Goal: Task Accomplishment & Management: Manage account settings

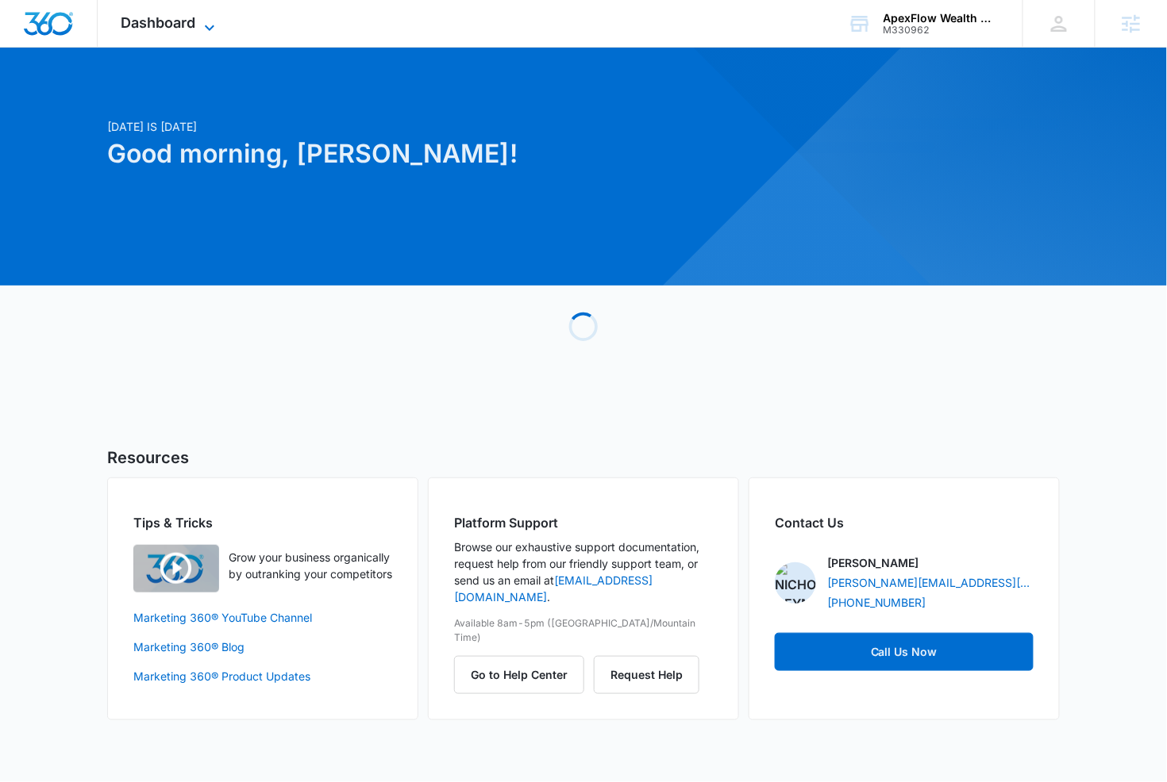
click at [167, 25] on span "Dashboard" at bounding box center [158, 22] width 75 height 17
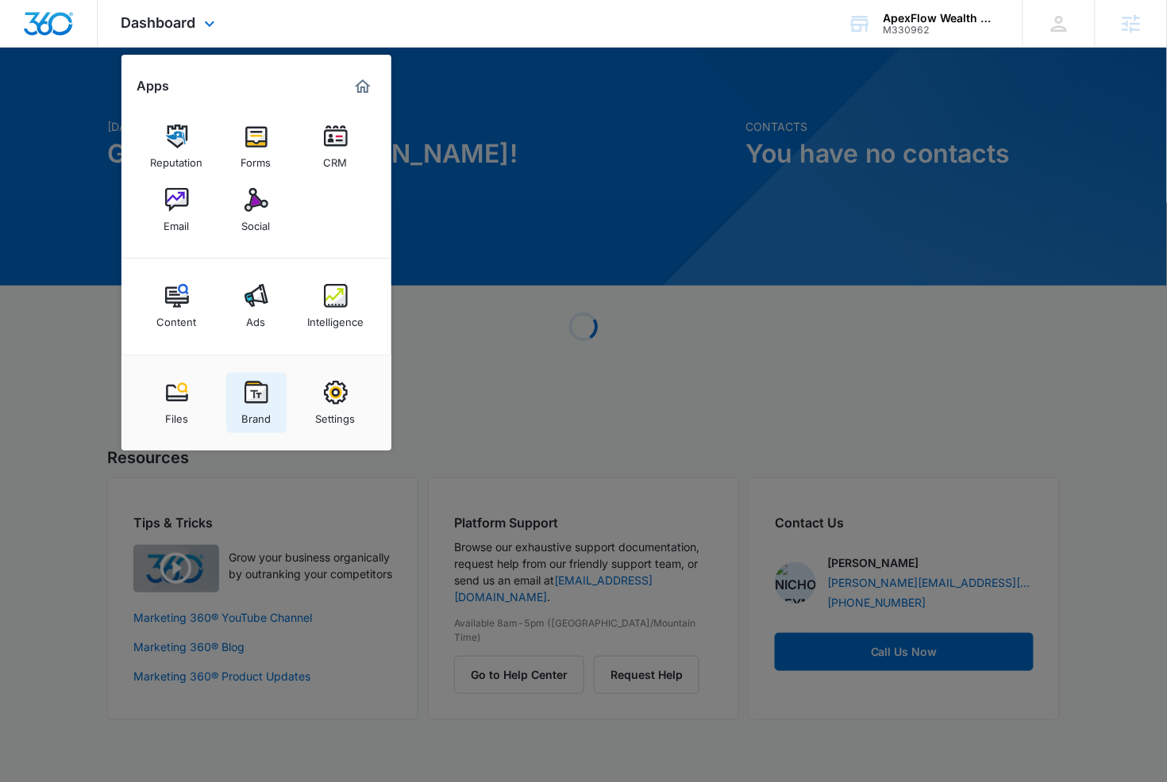
click at [252, 392] on img at bounding box center [256, 393] width 24 height 24
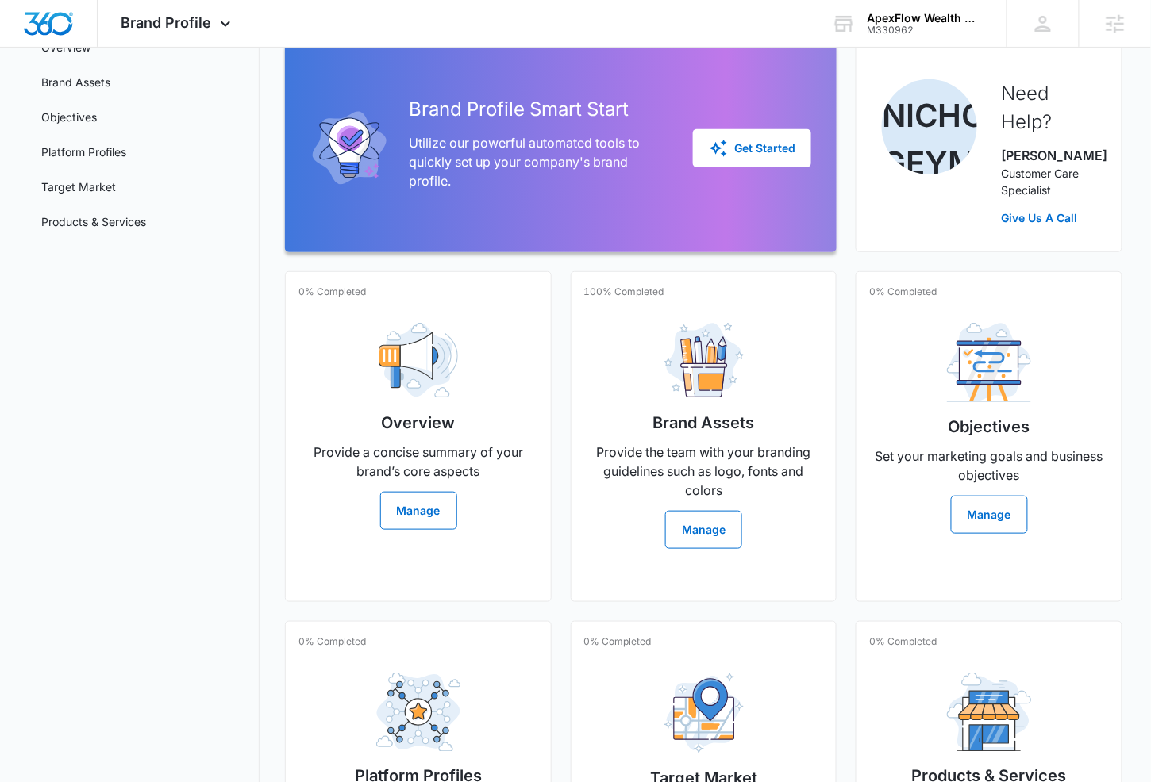
scroll to position [175, 0]
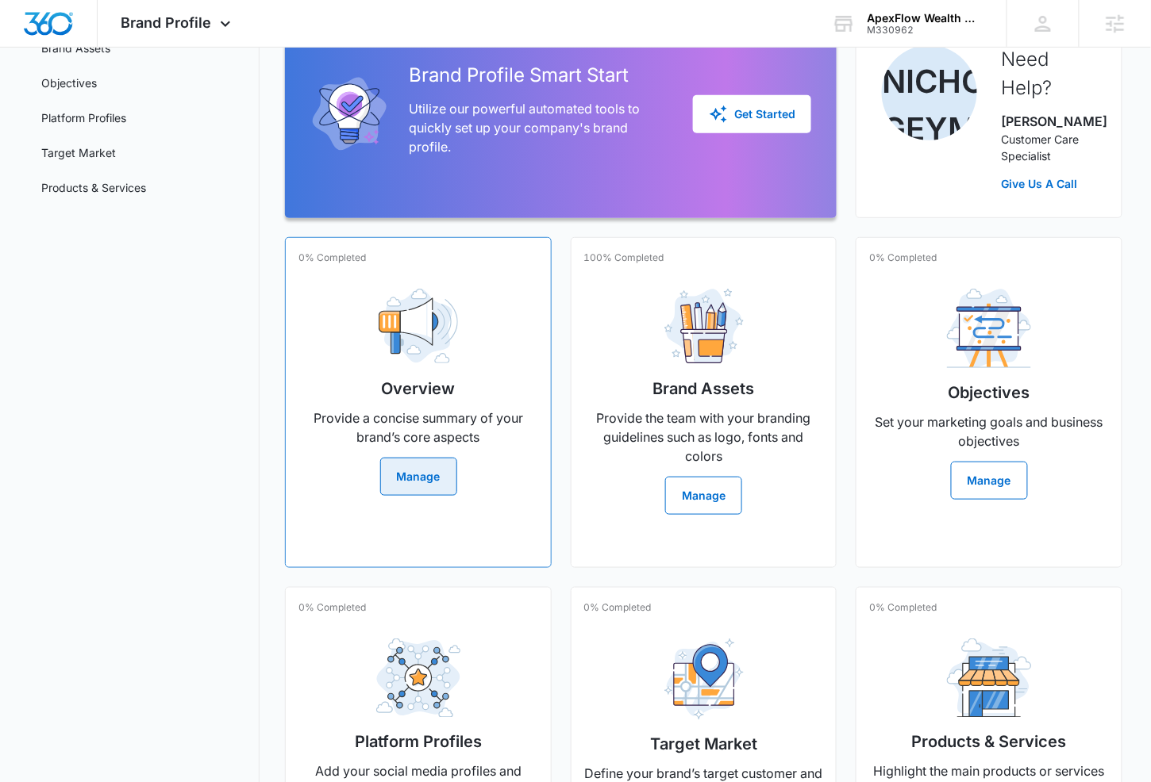
click at [497, 412] on div "Overview Provide a concise summary of your brand’s core aspects Manage" at bounding box center [418, 386] width 240 height 220
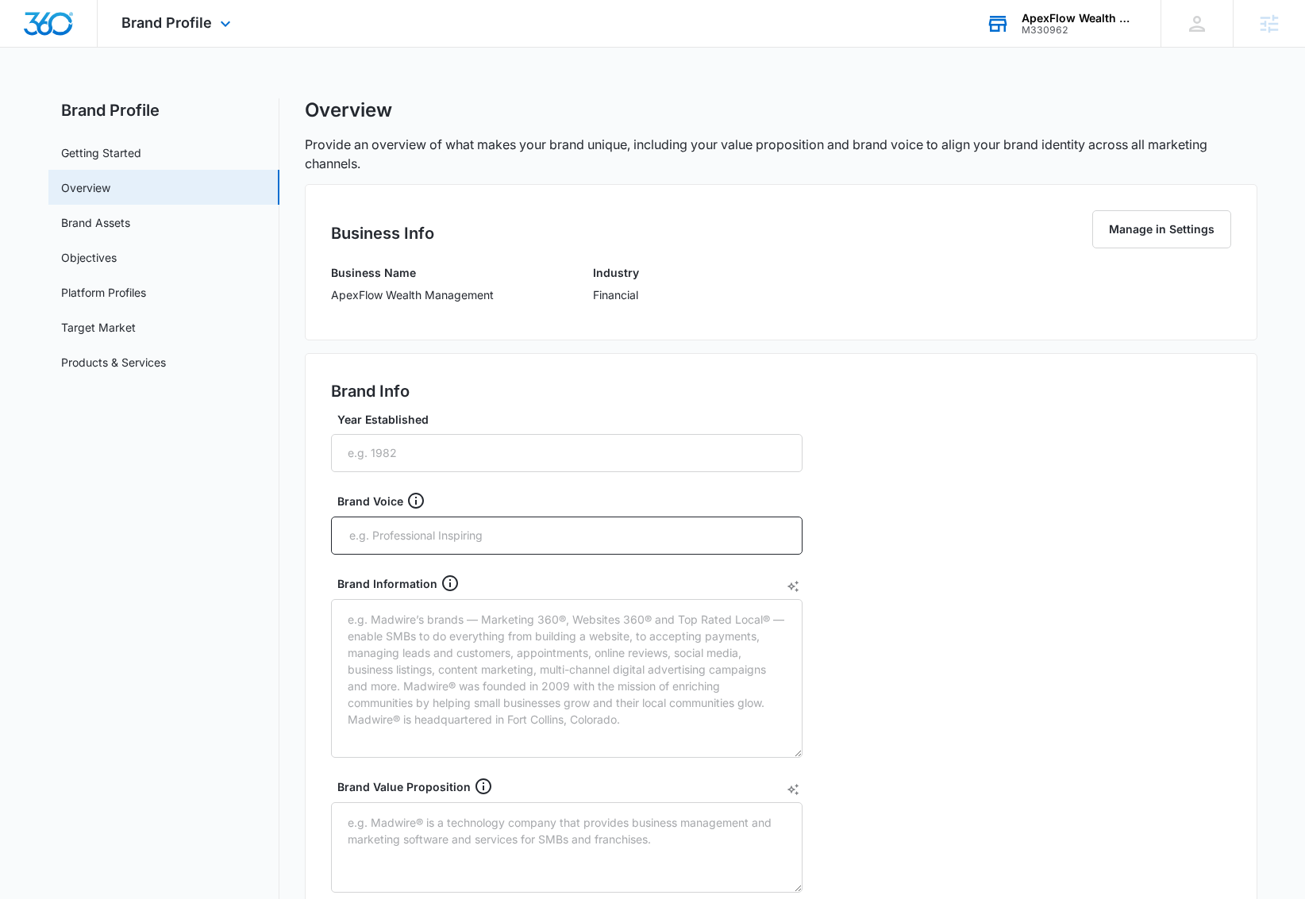
click at [1028, 12] on div "ApexFlow Wealth Management" at bounding box center [1079, 18] width 116 height 13
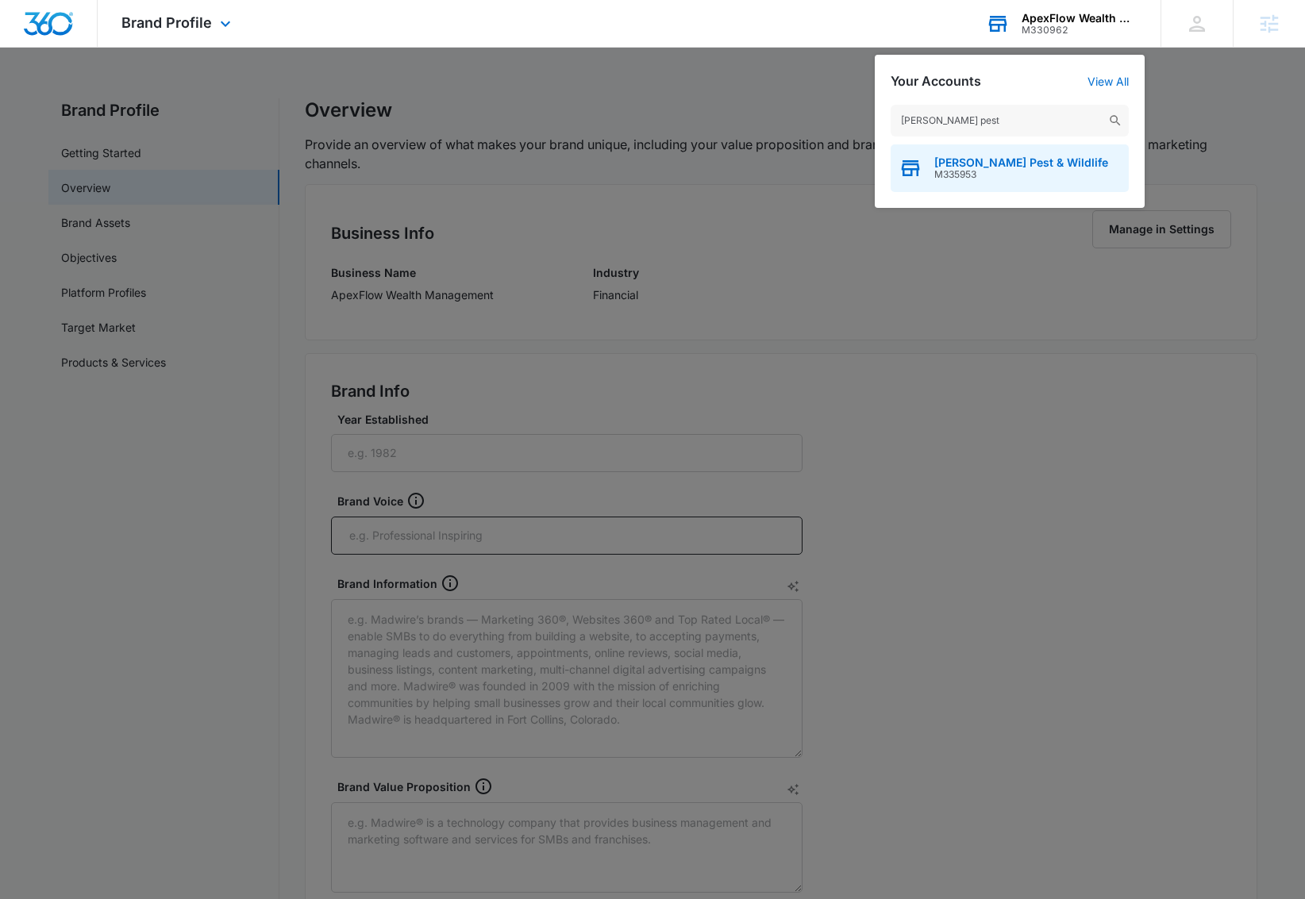
type input "dukes pest"
click at [1013, 166] on span "Dukes Pest & Wildlife" at bounding box center [1021, 162] width 174 height 13
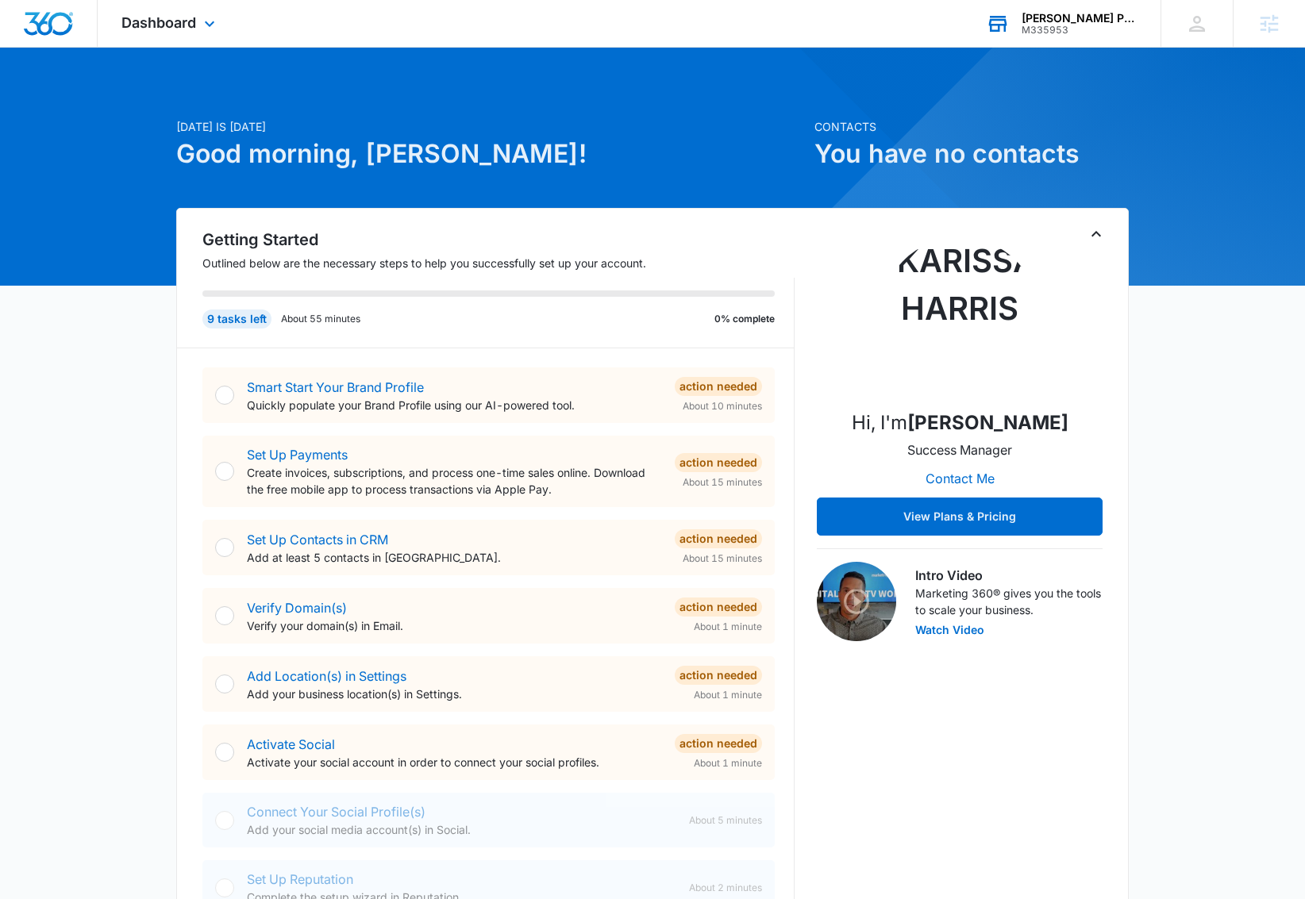
click at [207, 33] on div "Dashboard Apps Reputation Websites Forms CRM Email Social Shop Content Ads Inte…" at bounding box center [170, 23] width 145 height 47
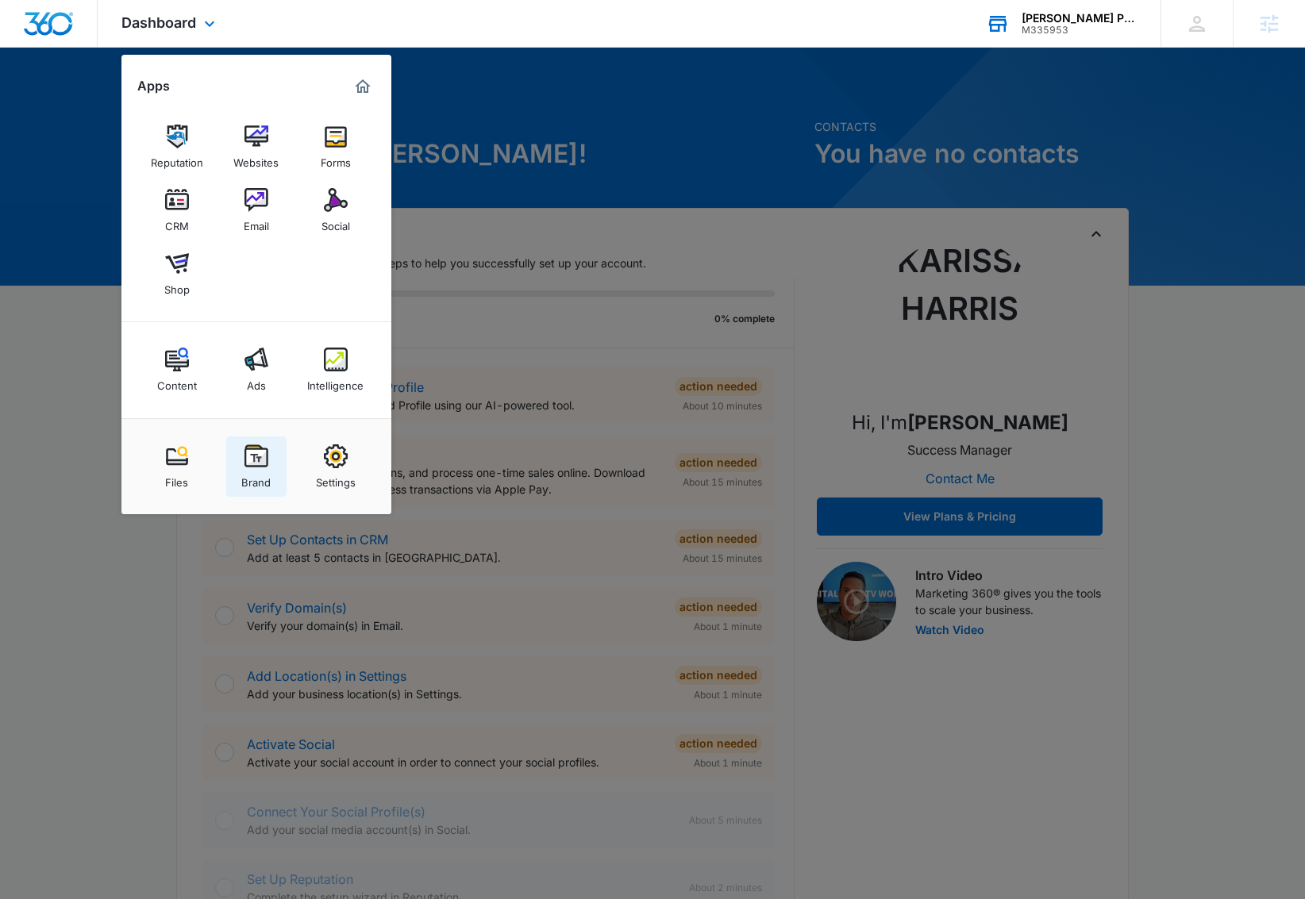
click at [264, 482] on div "Brand" at bounding box center [255, 478] width 29 height 21
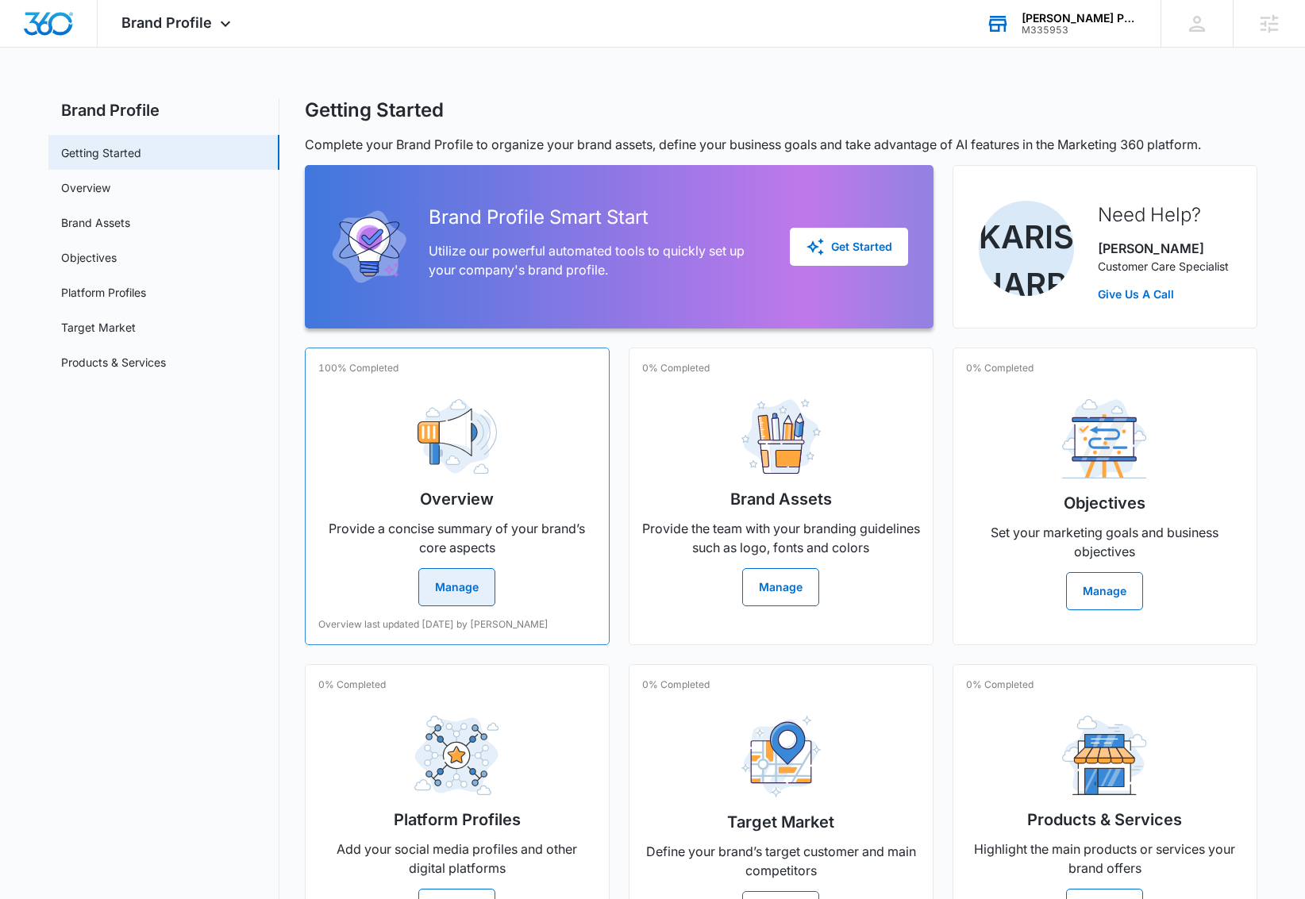
click at [383, 421] on div "Overview Provide a concise summary of your brand’s core aspects Manage" at bounding box center [457, 496] width 278 height 220
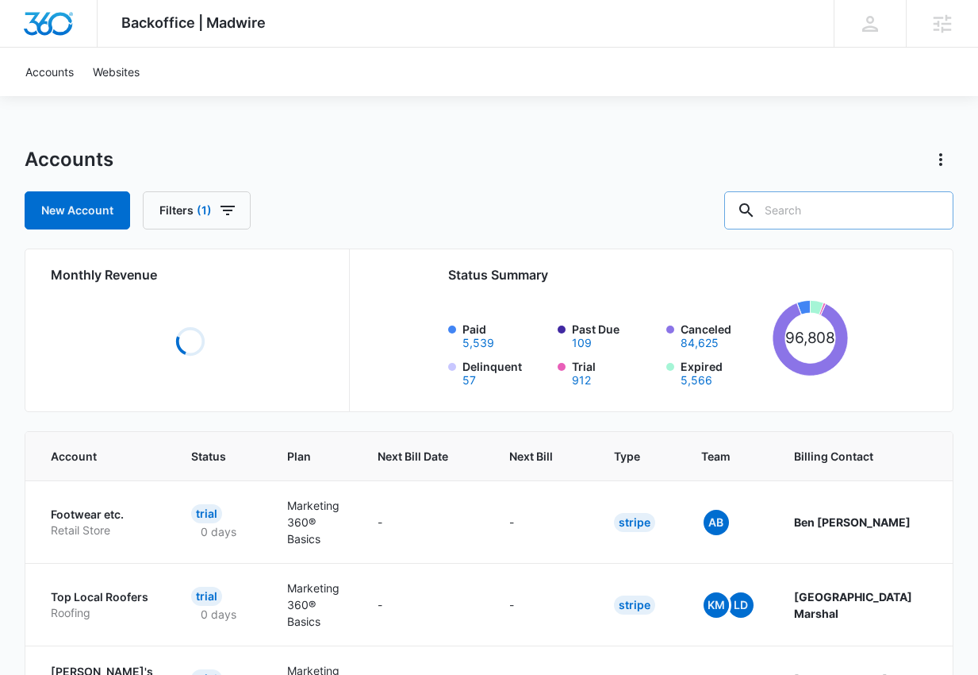
click at [820, 207] on input "text" at bounding box center [839, 210] width 229 height 38
paste input "M335953"
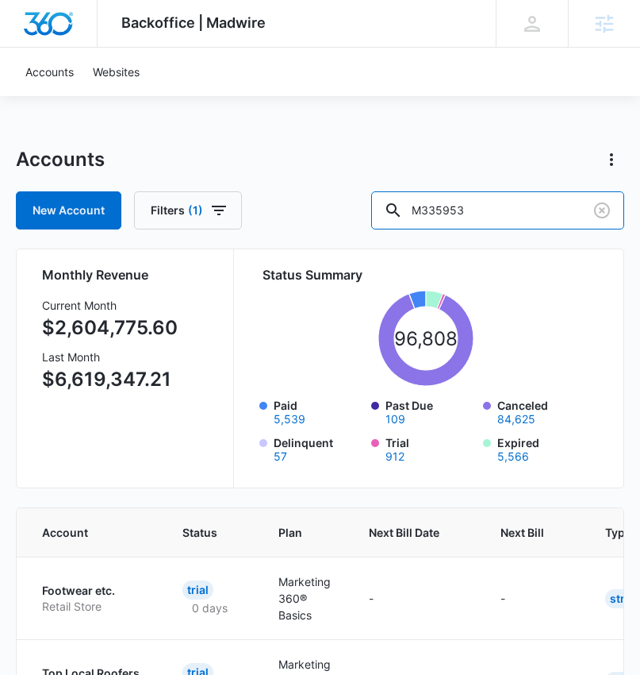
type input "M335953"
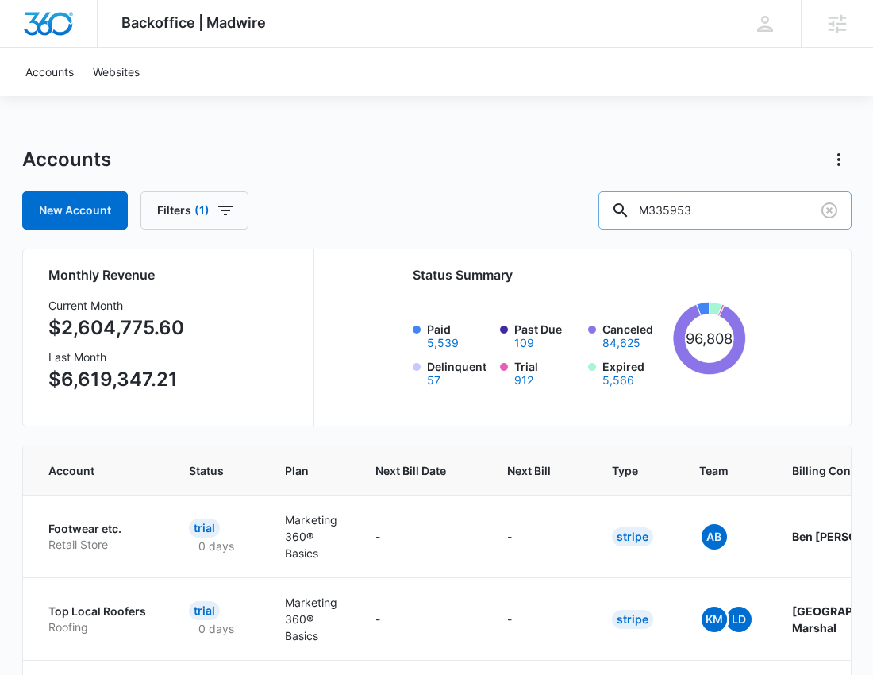
click at [804, 210] on input "M335953" at bounding box center [724, 210] width 253 height 38
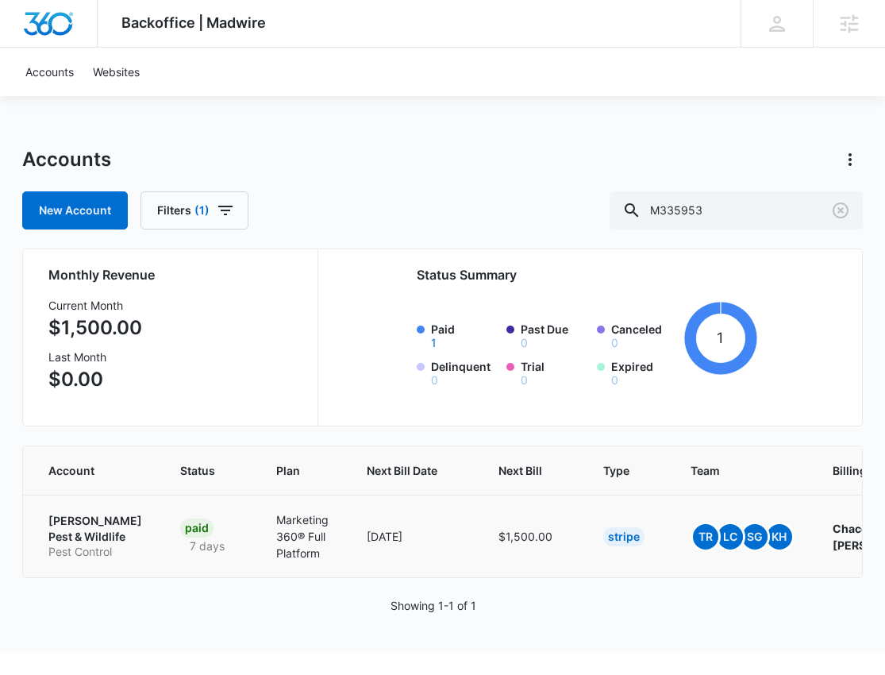
click at [66, 517] on p "[PERSON_NAME] Pest & Wildlife" at bounding box center [95, 528] width 94 height 31
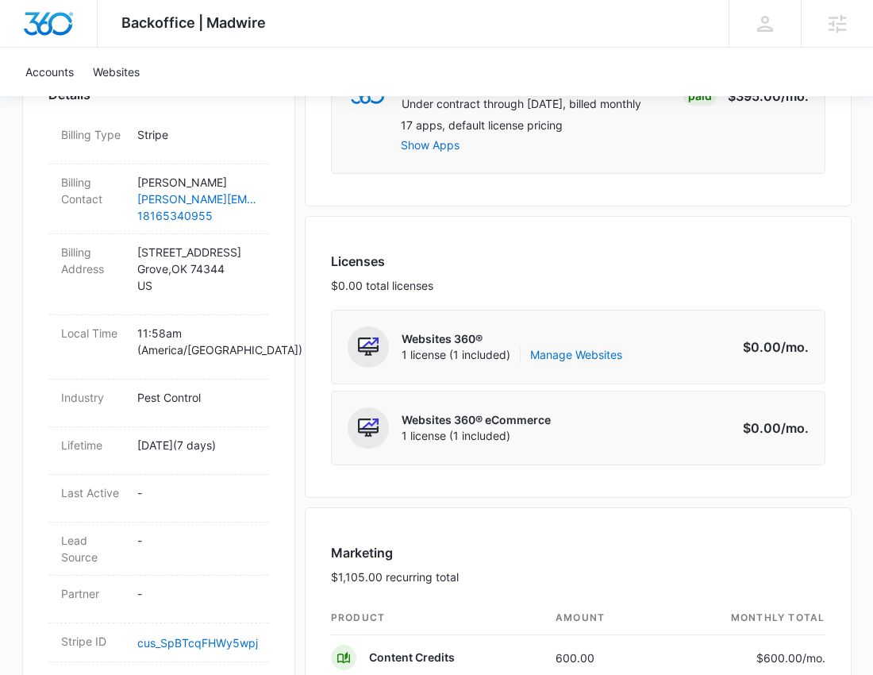
scroll to position [511, 0]
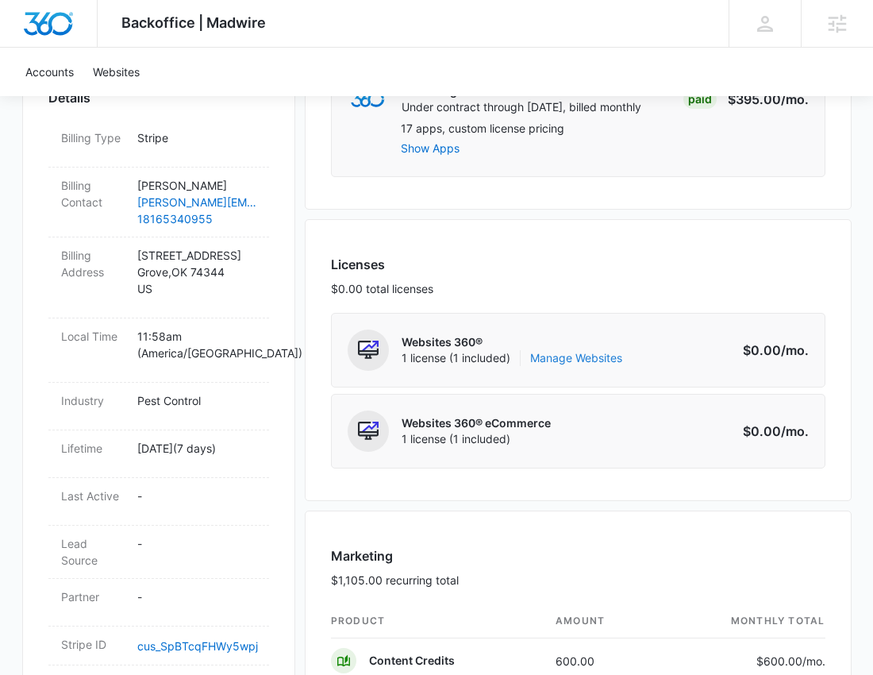
click at [580, 350] on link "Manage Websites" at bounding box center [576, 358] width 92 height 16
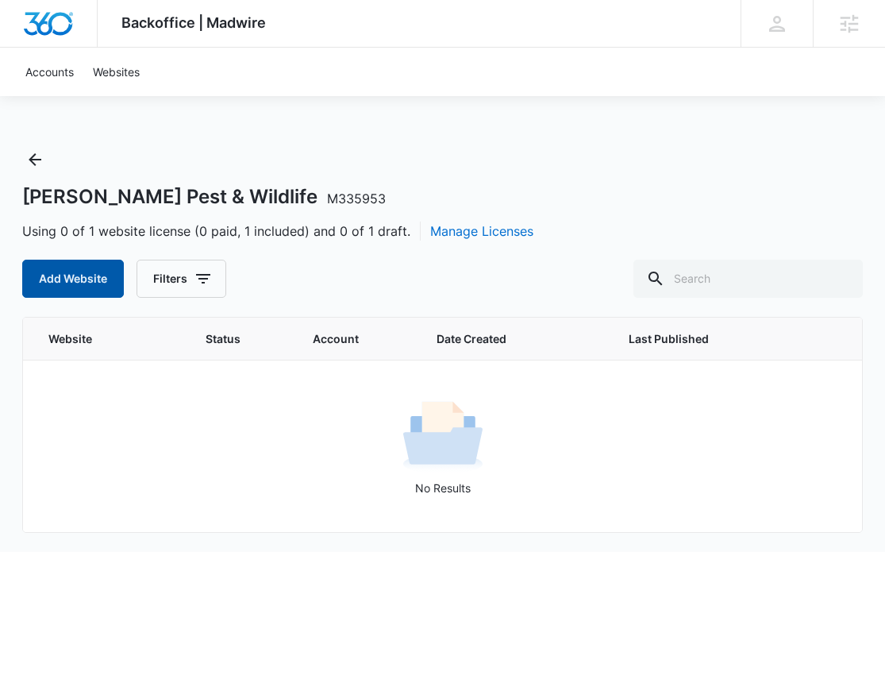
click at [58, 276] on button "Add Website" at bounding box center [73, 278] width 102 height 38
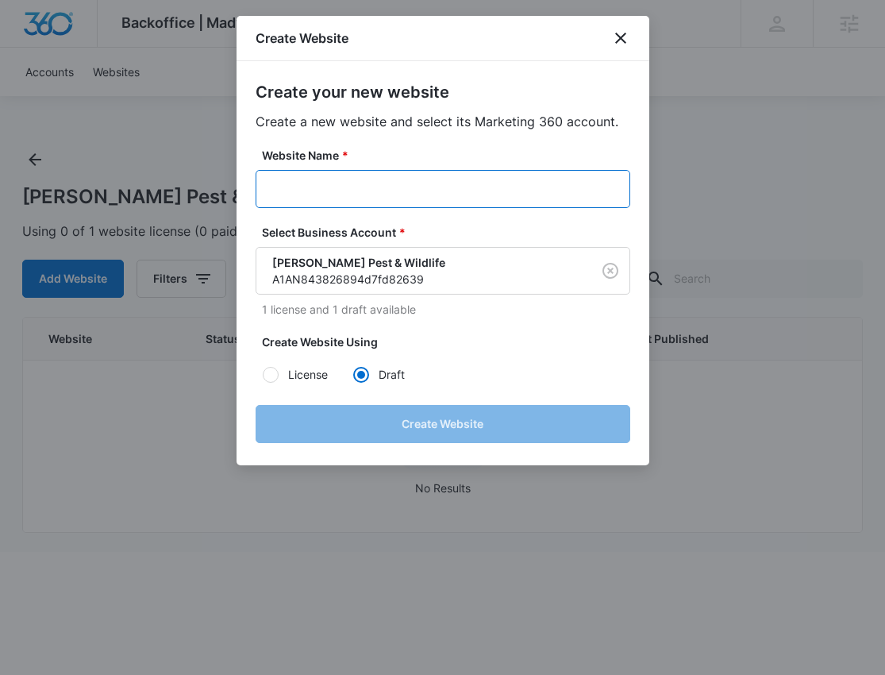
click at [460, 186] on input "Website Name *" at bounding box center [443, 189] width 375 height 38
paste input "M335953 - Dukes Pest & Wildlife"
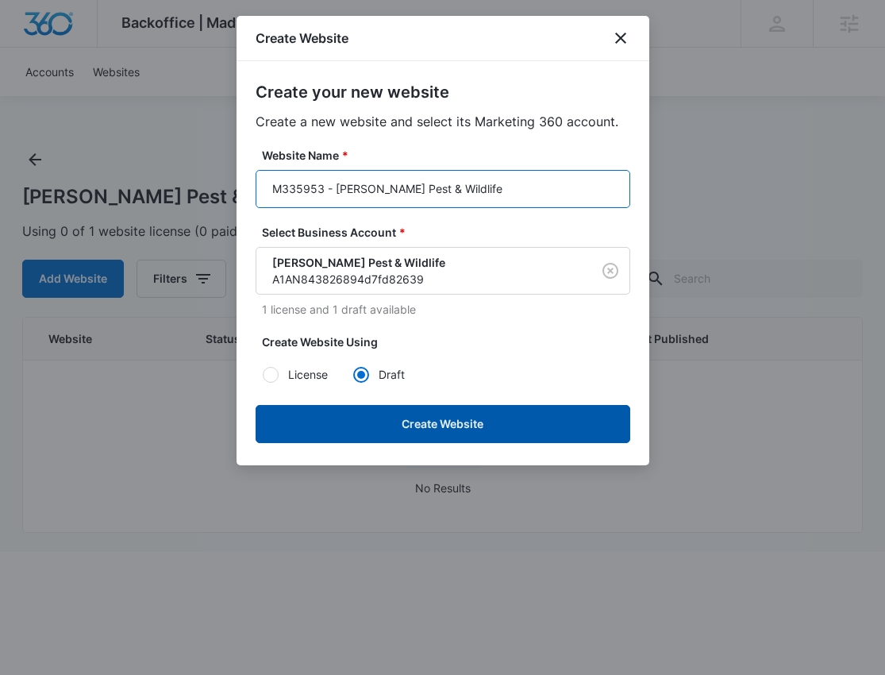
type input "M335953 - Dukes Pest & Wildlife"
click at [532, 409] on button "Create Website" at bounding box center [443, 424] width 375 height 38
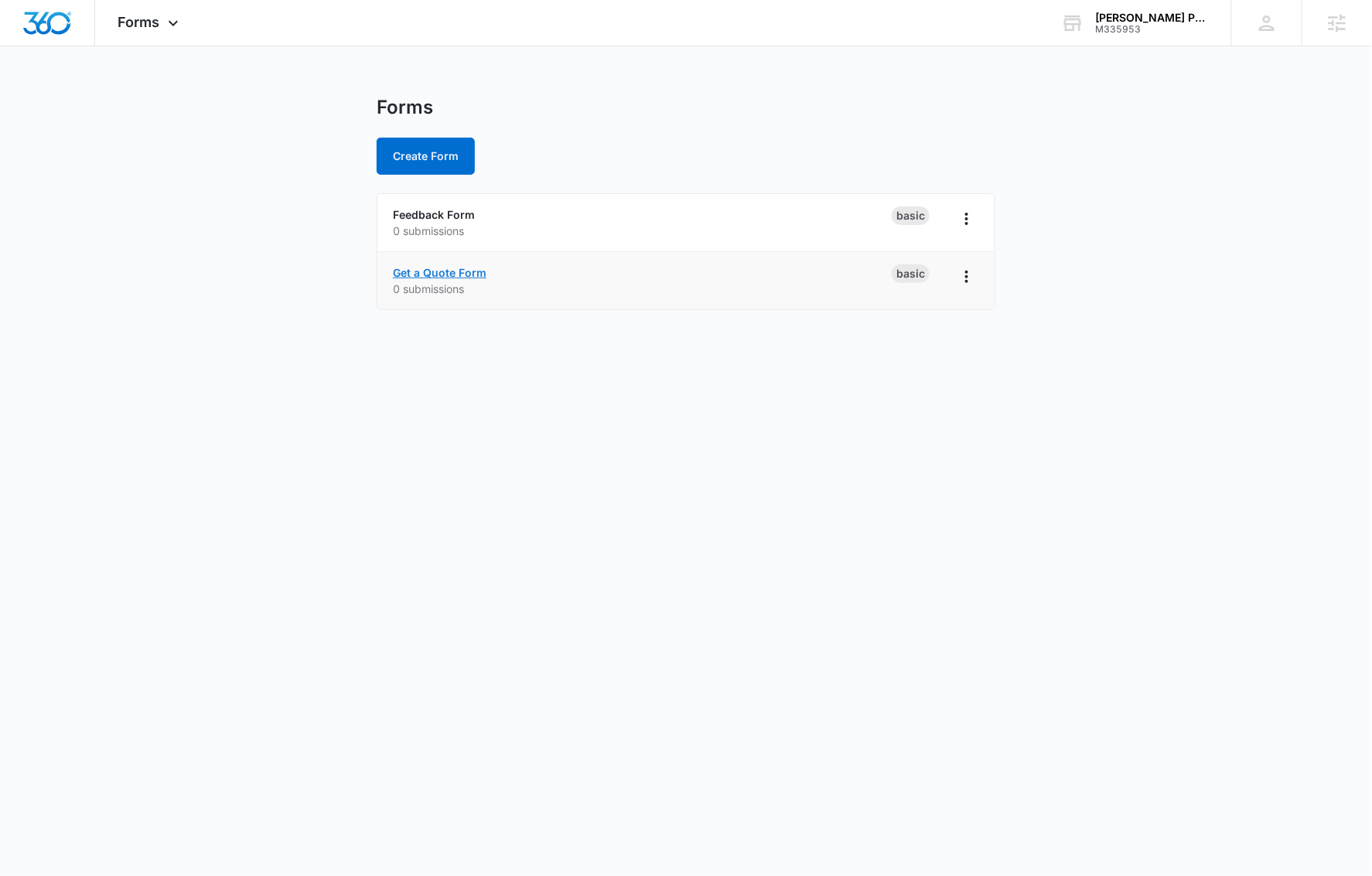
click at [471, 273] on link "Get a Quote Form" at bounding box center [439, 272] width 94 height 13
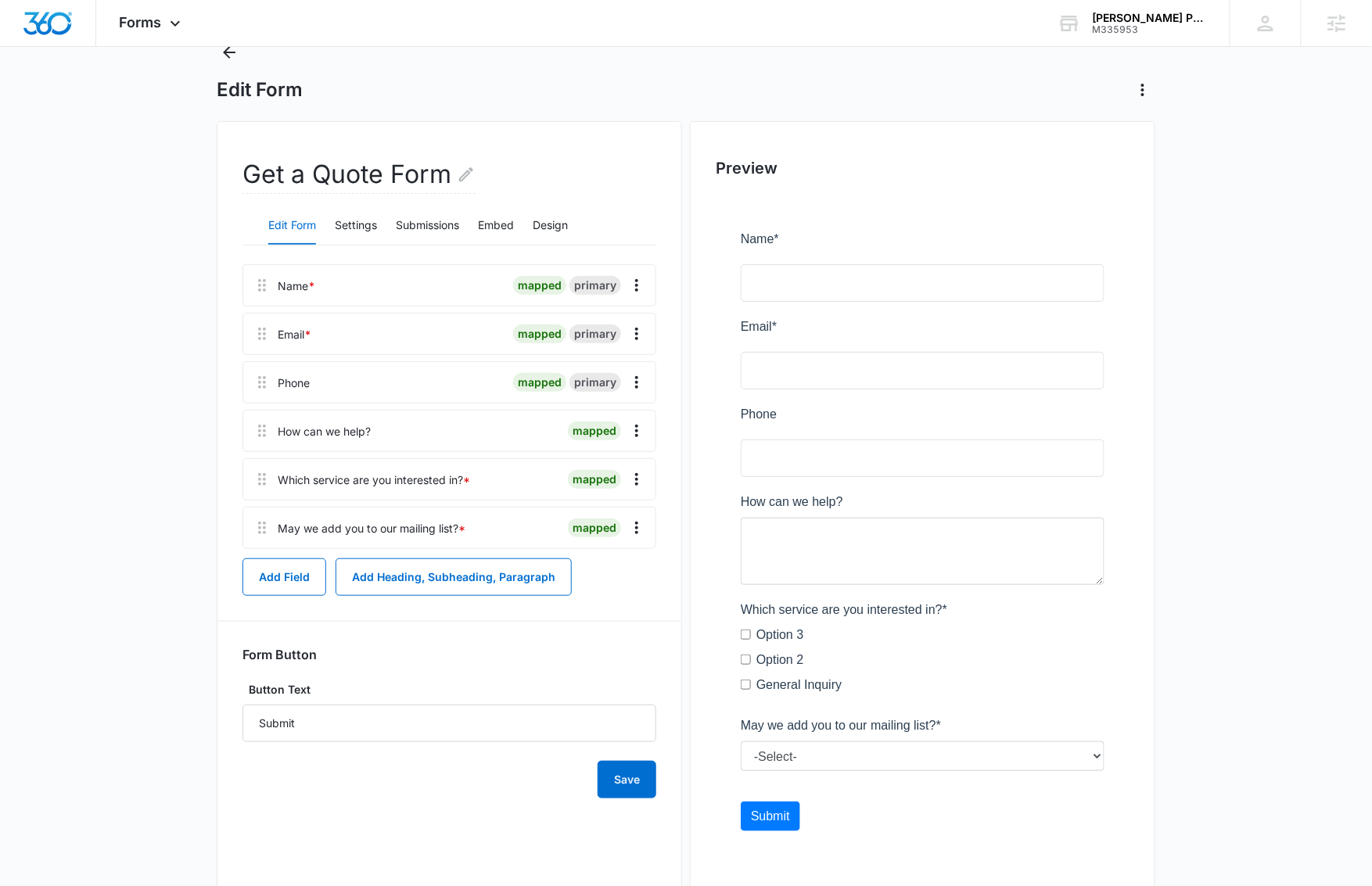
scroll to position [58, 0]
click at [544, 229] on button "Design" at bounding box center [550, 226] width 35 height 37
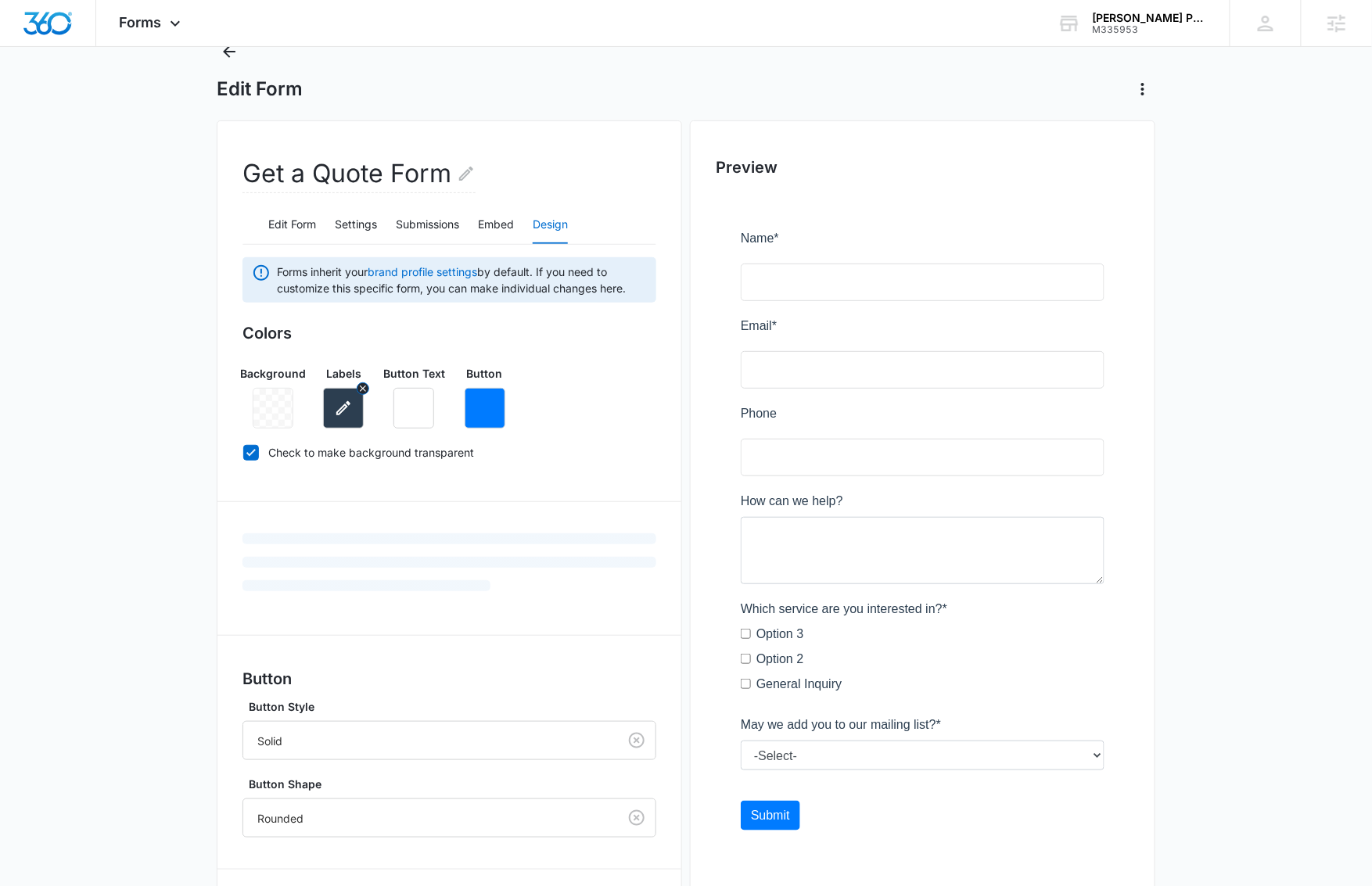
click at [358, 414] on button "button" at bounding box center [343, 408] width 40 height 40
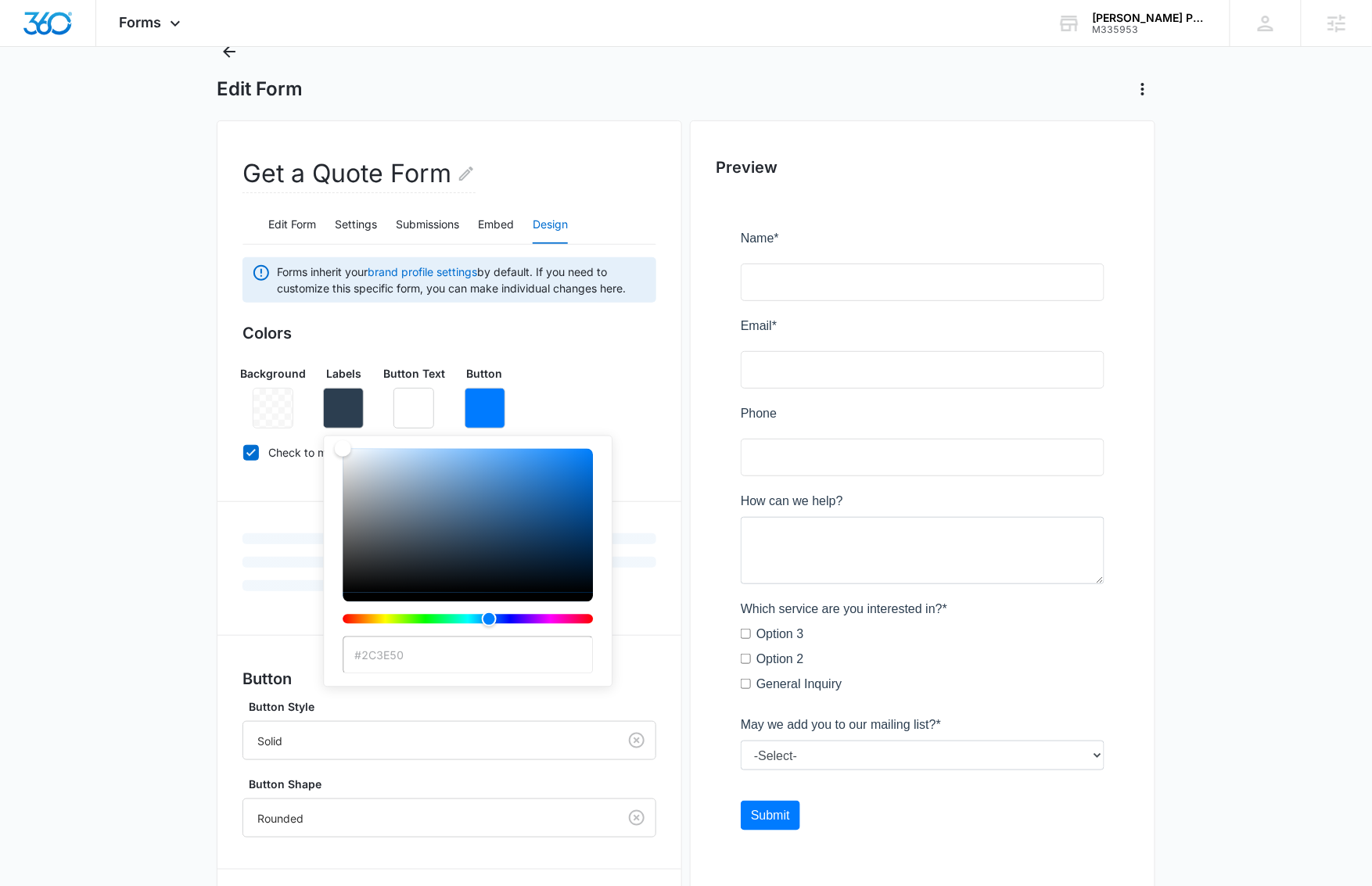
type input "#ffffff"
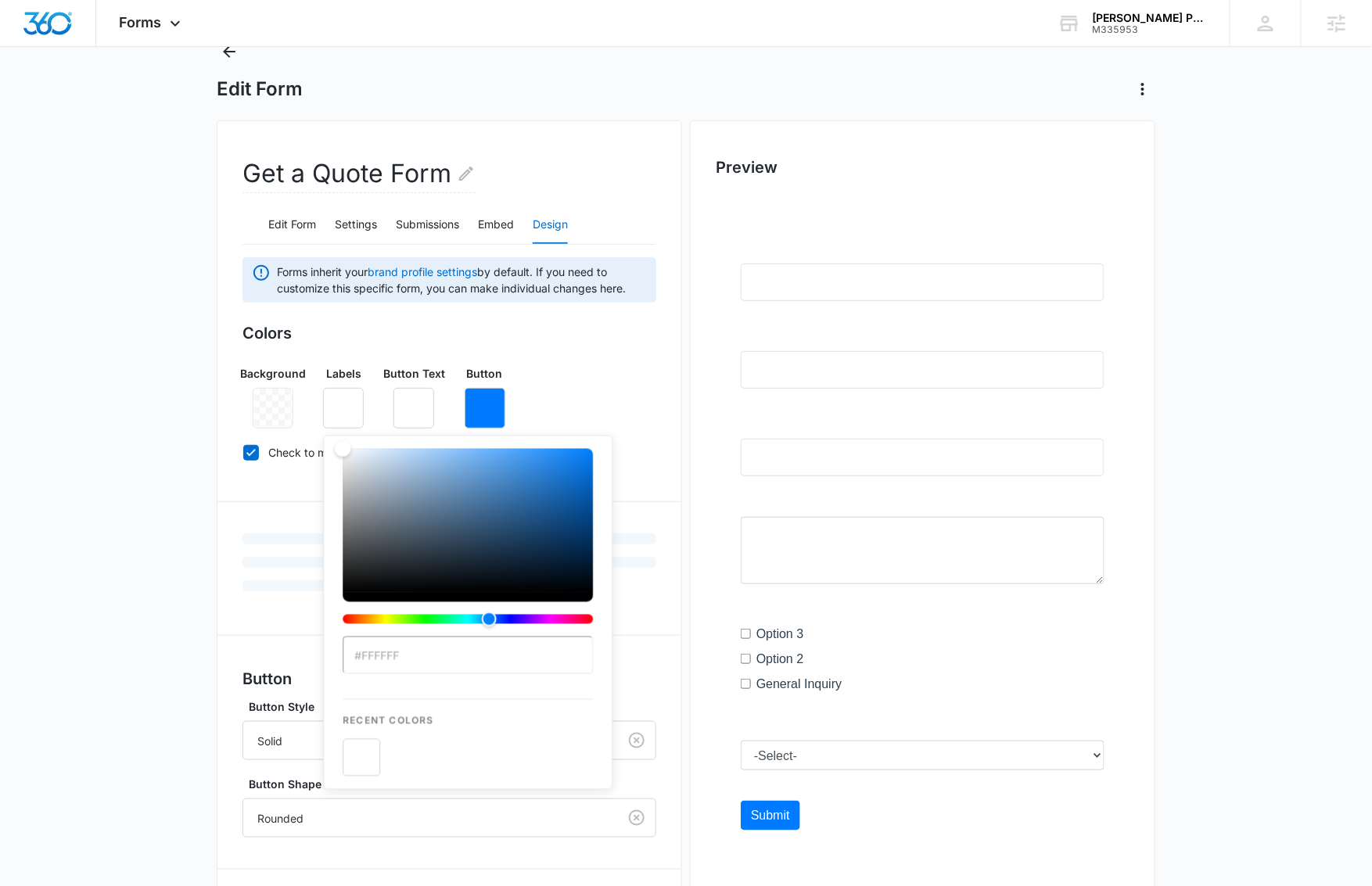
drag, startPoint x: 381, startPoint y: 536, endPoint x: 320, endPoint y: 421, distance: 130.2
click at [320, 421] on div "Background Labels #ffffff Recent Colors Button Text Button" at bounding box center [449, 390] width 414 height 76
click at [540, 348] on div "Colors Background Labels #ffffff Recent Colors Button Text Button Check to make…" at bounding box center [449, 395] width 414 height 149
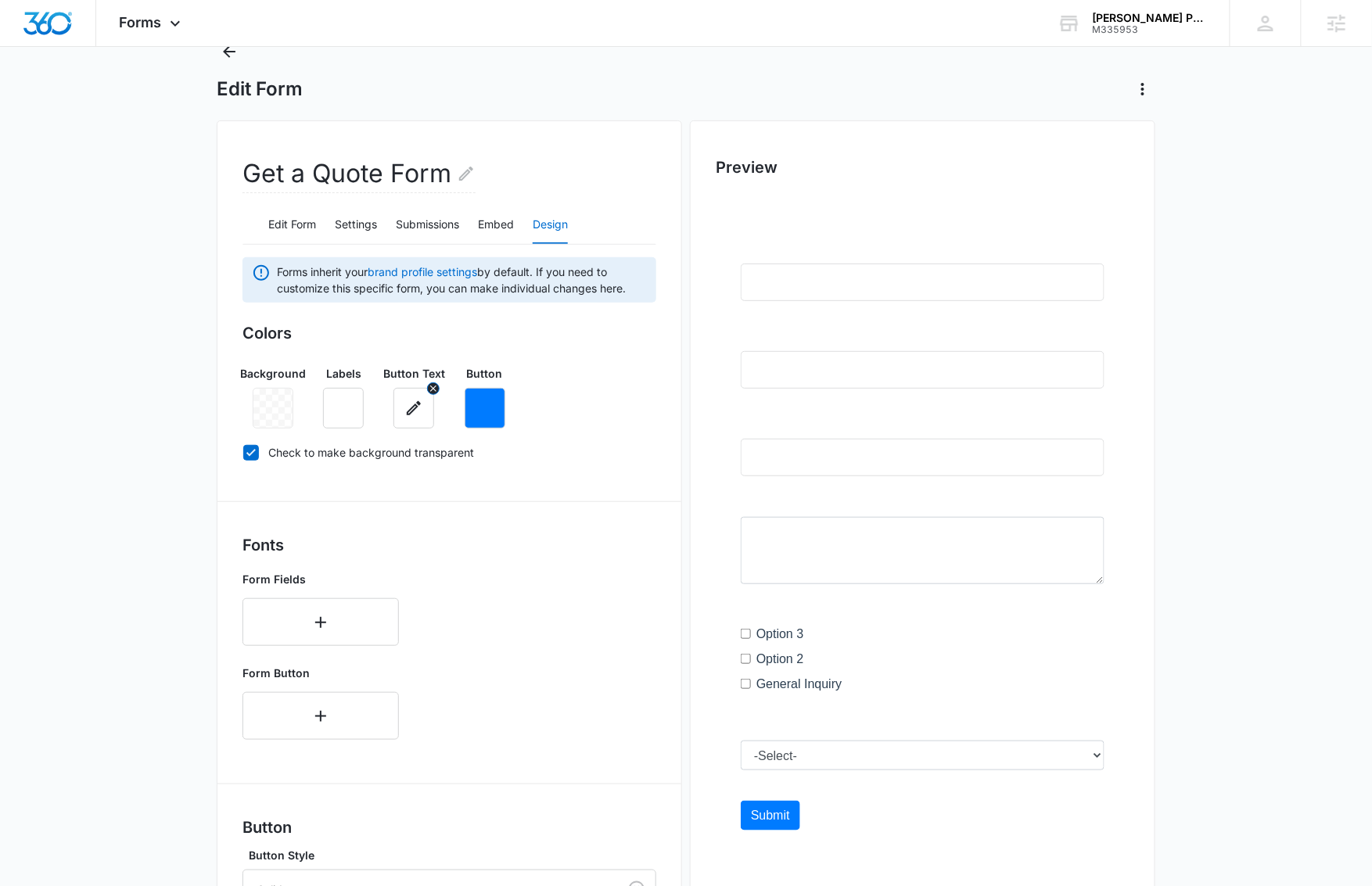
click at [415, 407] on icon "button" at bounding box center [413, 408] width 19 height 19
click at [347, 419] on button "button" at bounding box center [343, 408] width 40 height 40
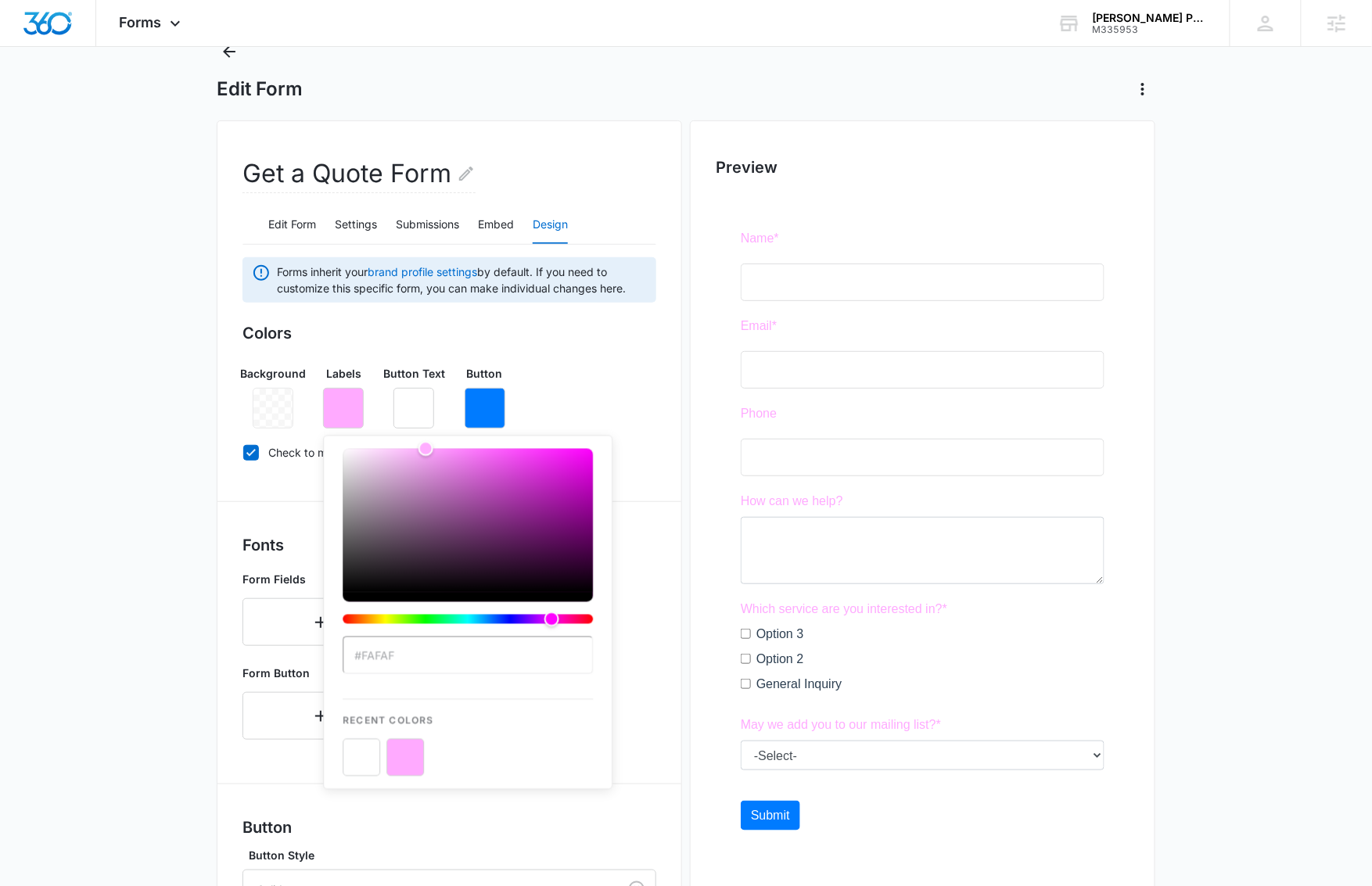
type input "#fafafa"
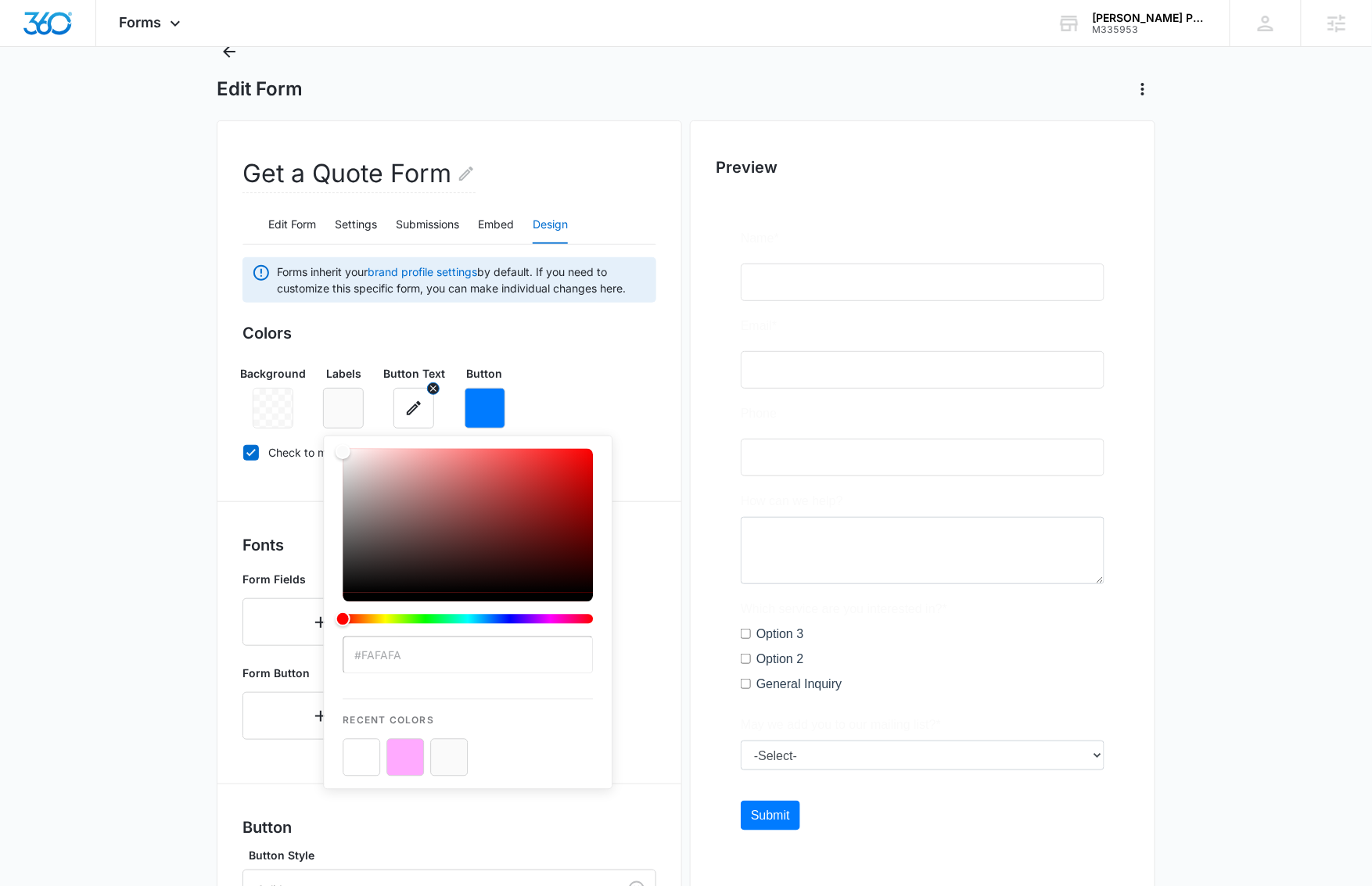
click at [419, 419] on button "button" at bounding box center [413, 408] width 40 height 40
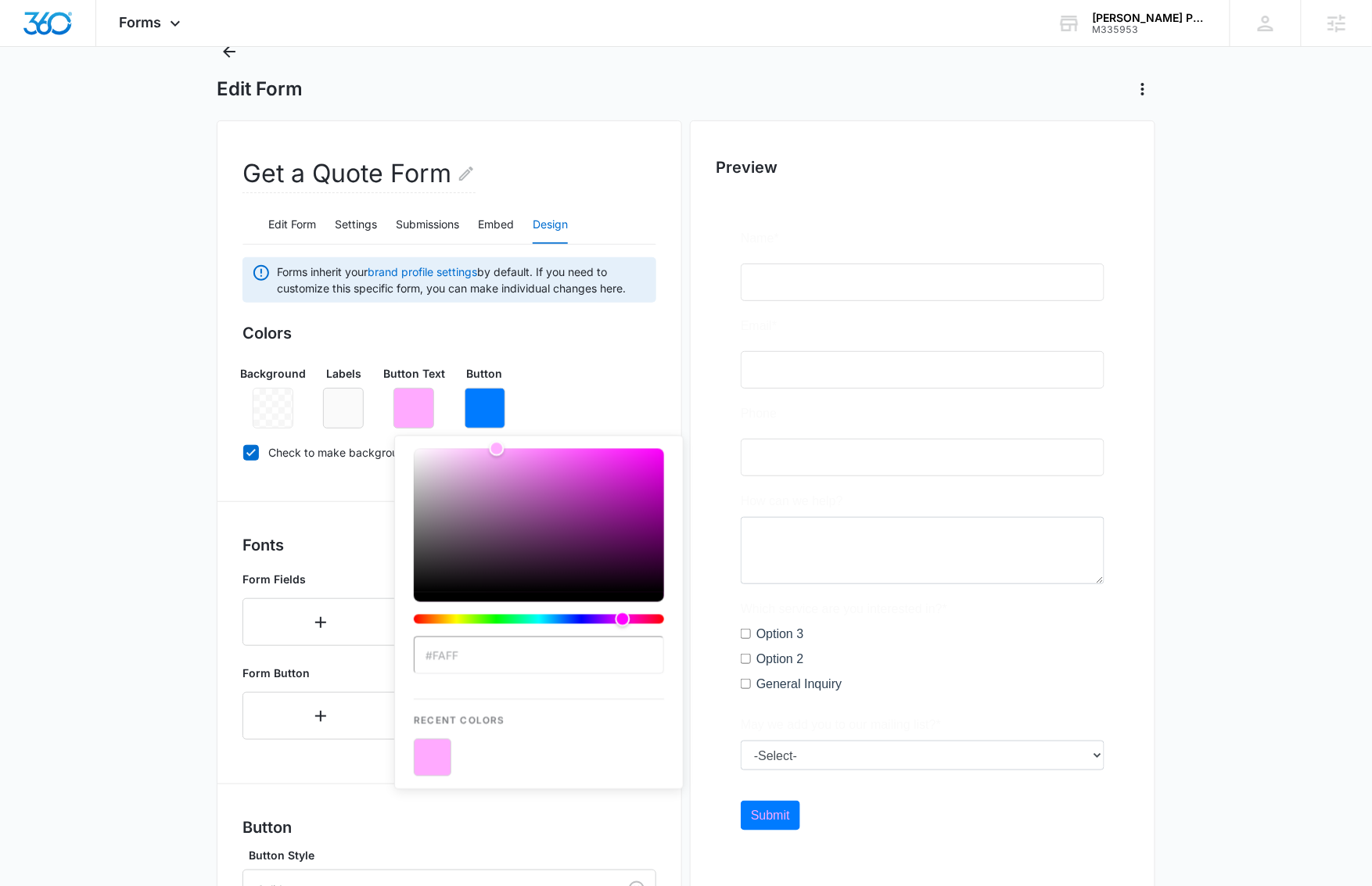
type input "#faffa"
click at [479, 662] on input "#faffa" at bounding box center [539, 655] width 250 height 37
click at [480, 662] on input "#faffa" at bounding box center [539, 655] width 250 height 37
click at [470, 392] on button "button" at bounding box center [484, 408] width 40 height 40
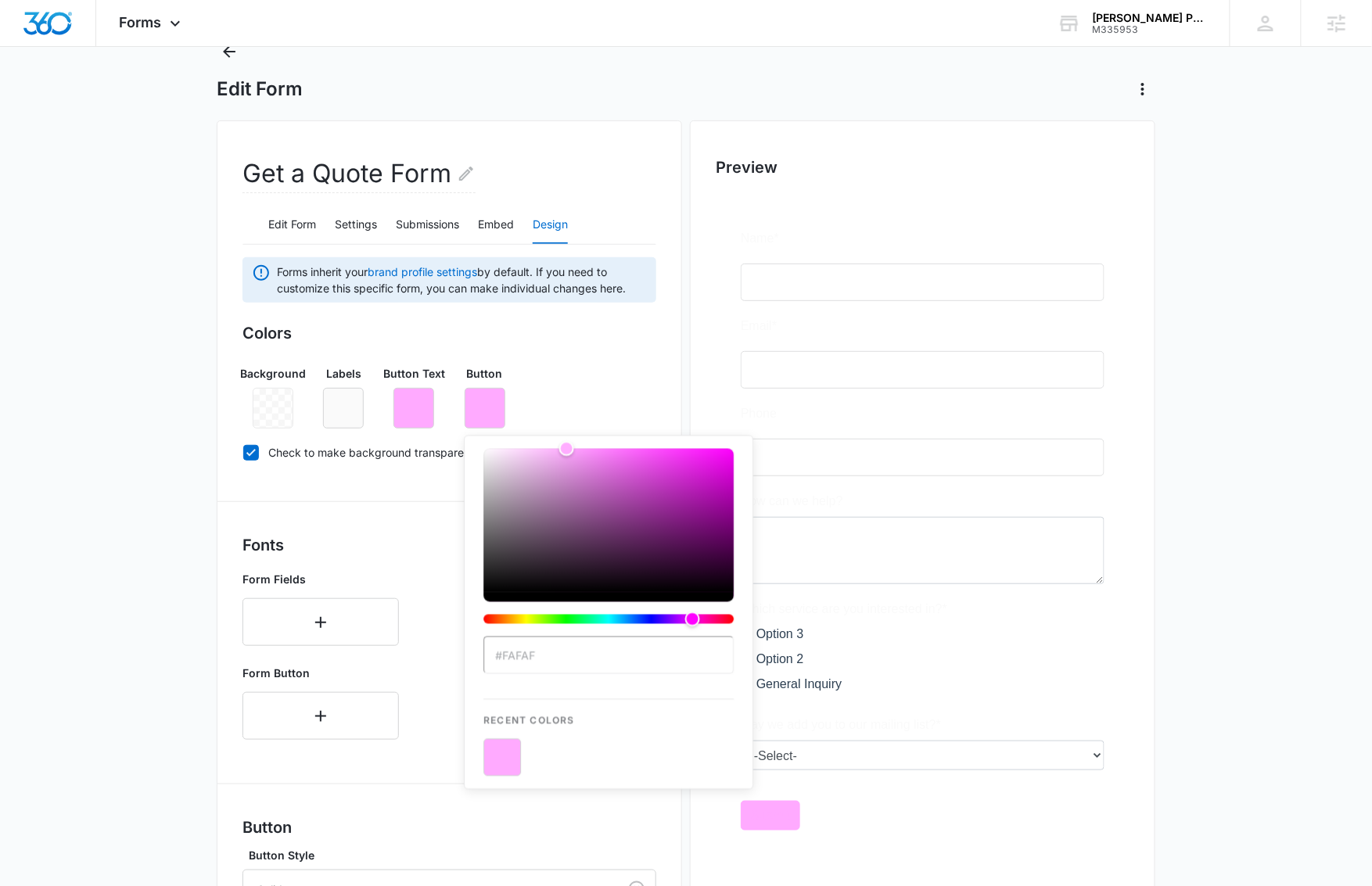
type input "#fafafa"
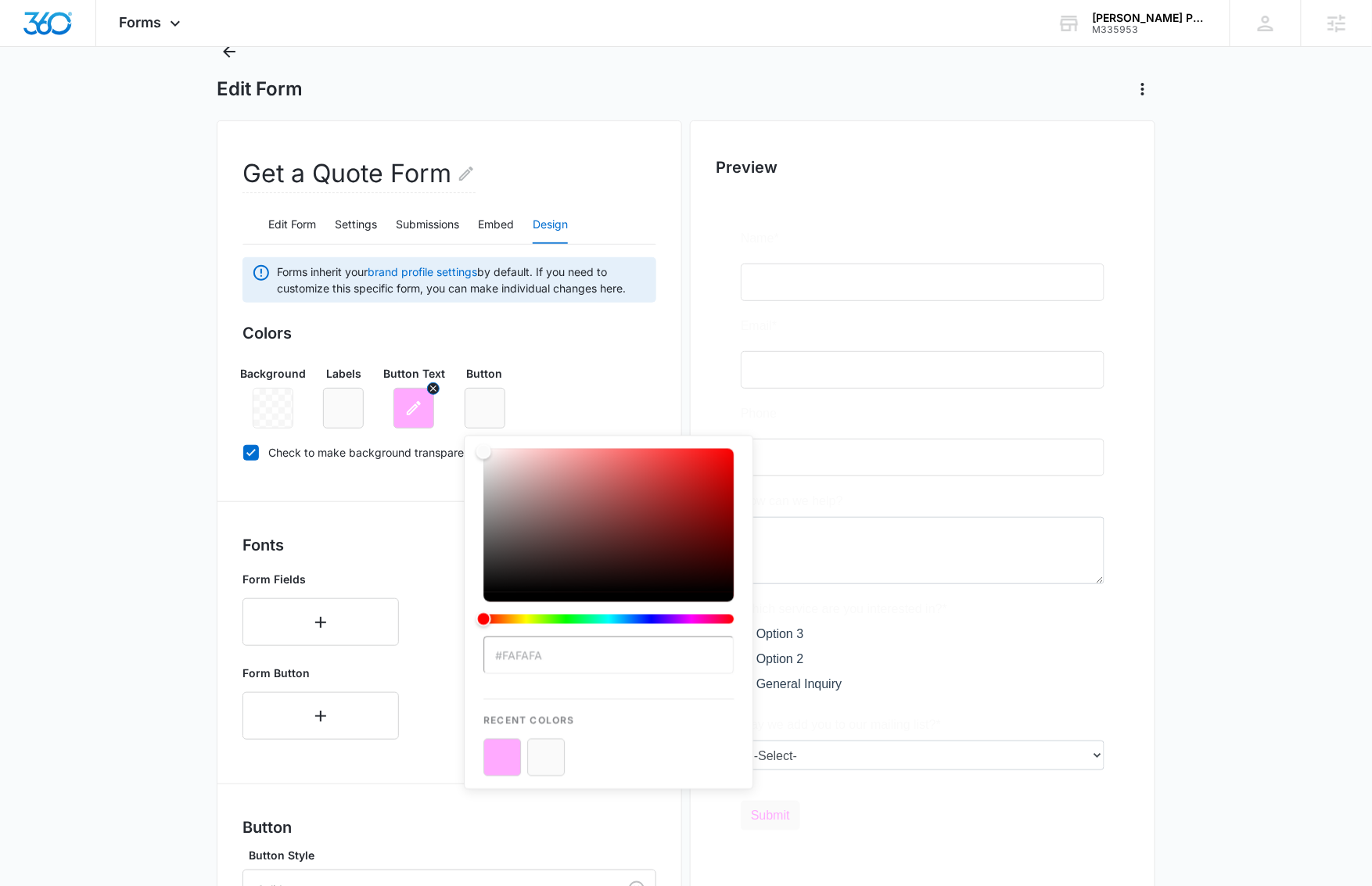
click at [411, 400] on icon "button" at bounding box center [413, 408] width 19 height 19
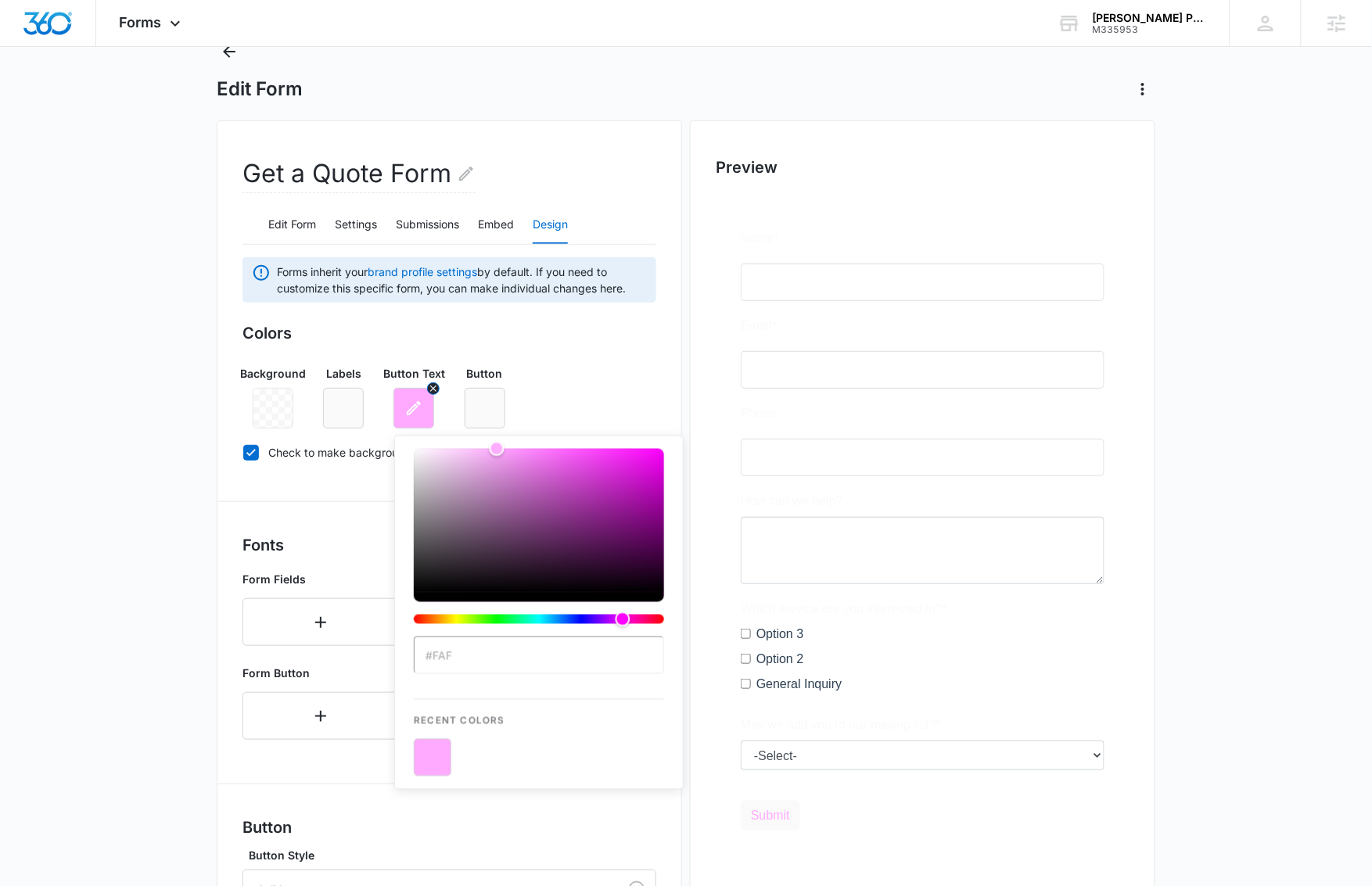
click at [419, 411] on icon "button" at bounding box center [413, 408] width 19 height 19
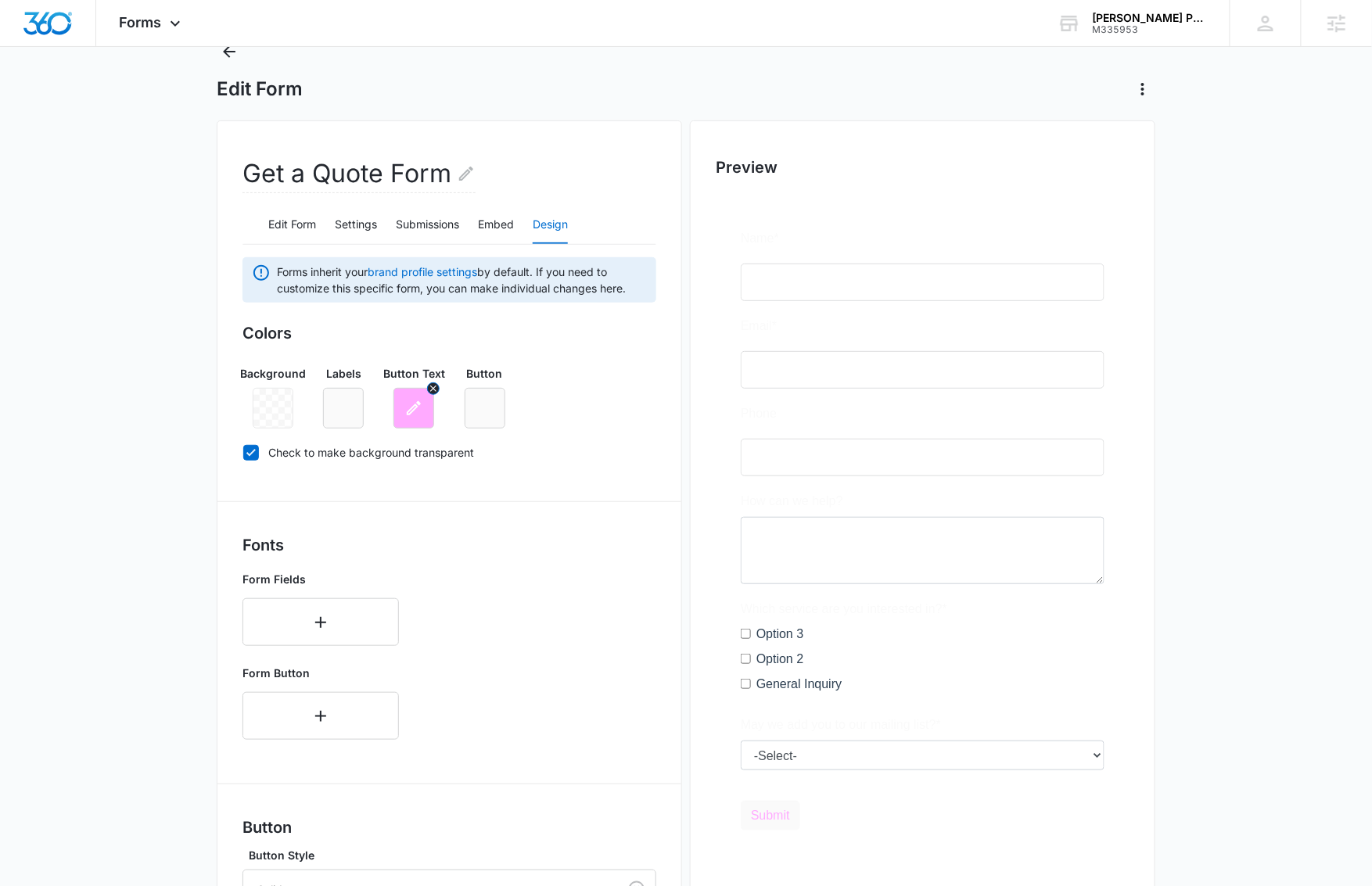
click at [419, 407] on icon "button" at bounding box center [413, 408] width 19 height 19
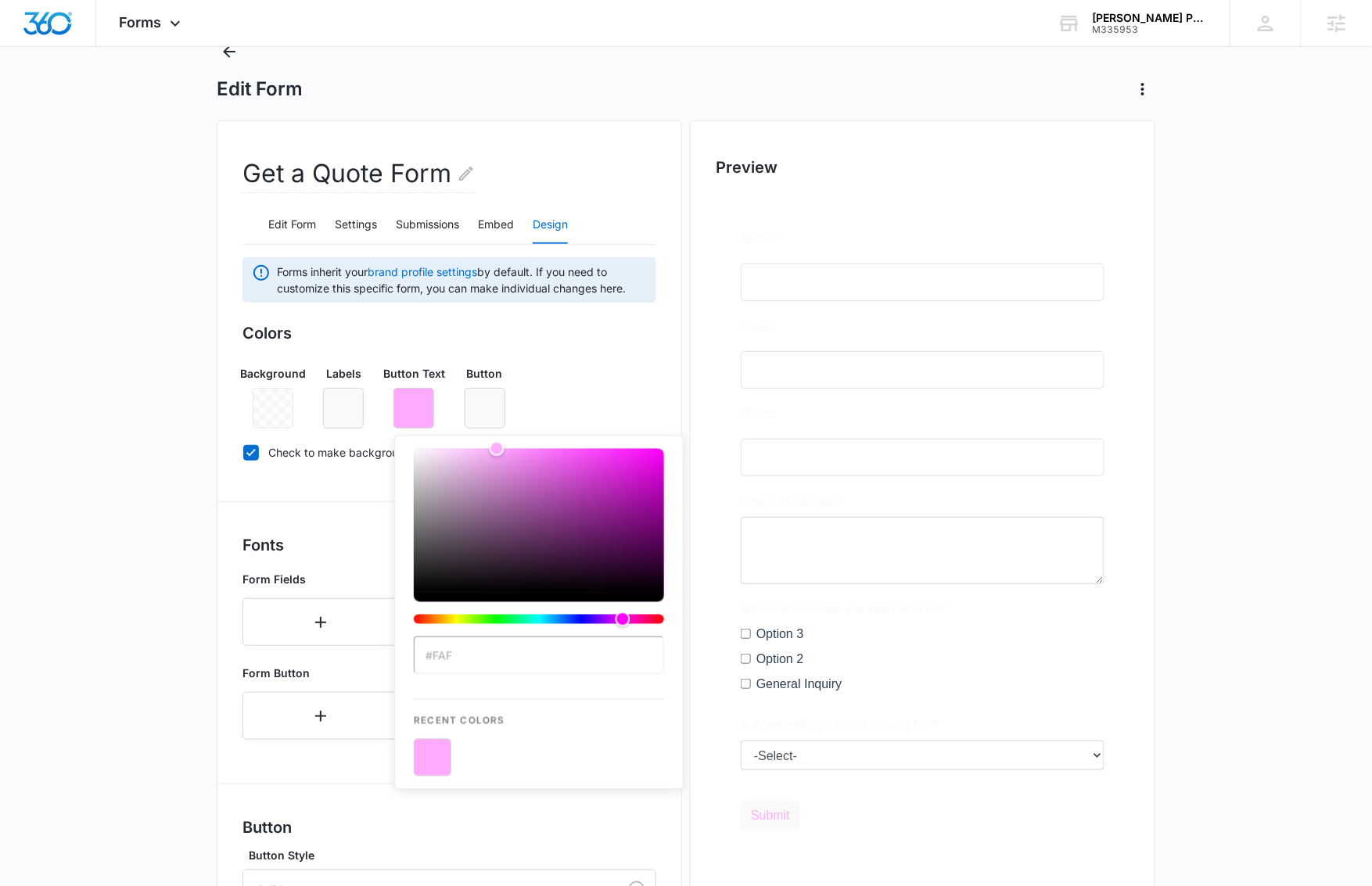
type input "#495057"
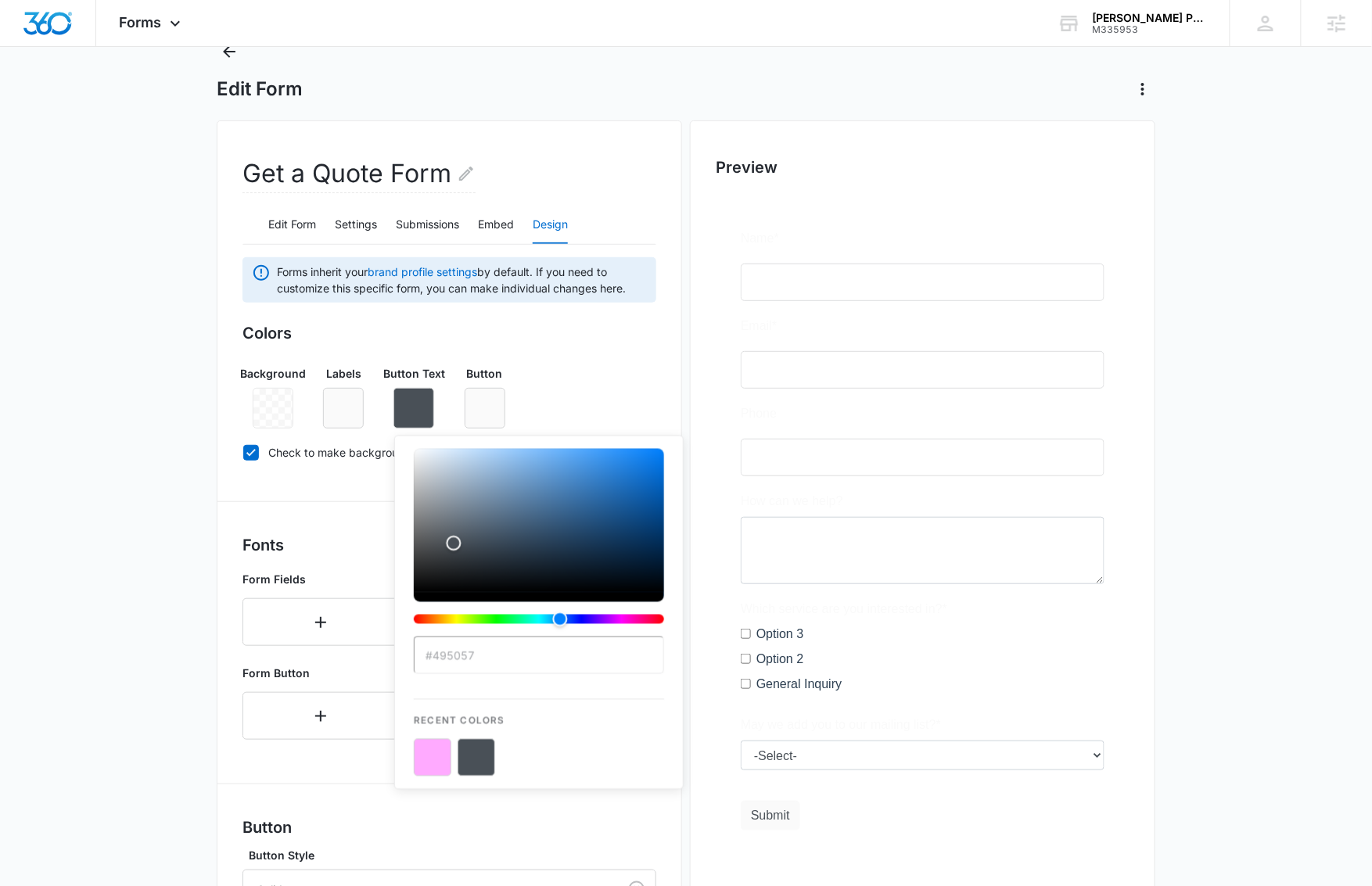
click at [650, 400] on div "Background Labels Button Text #495057 Recent Colors Button" at bounding box center [449, 390] width 414 height 76
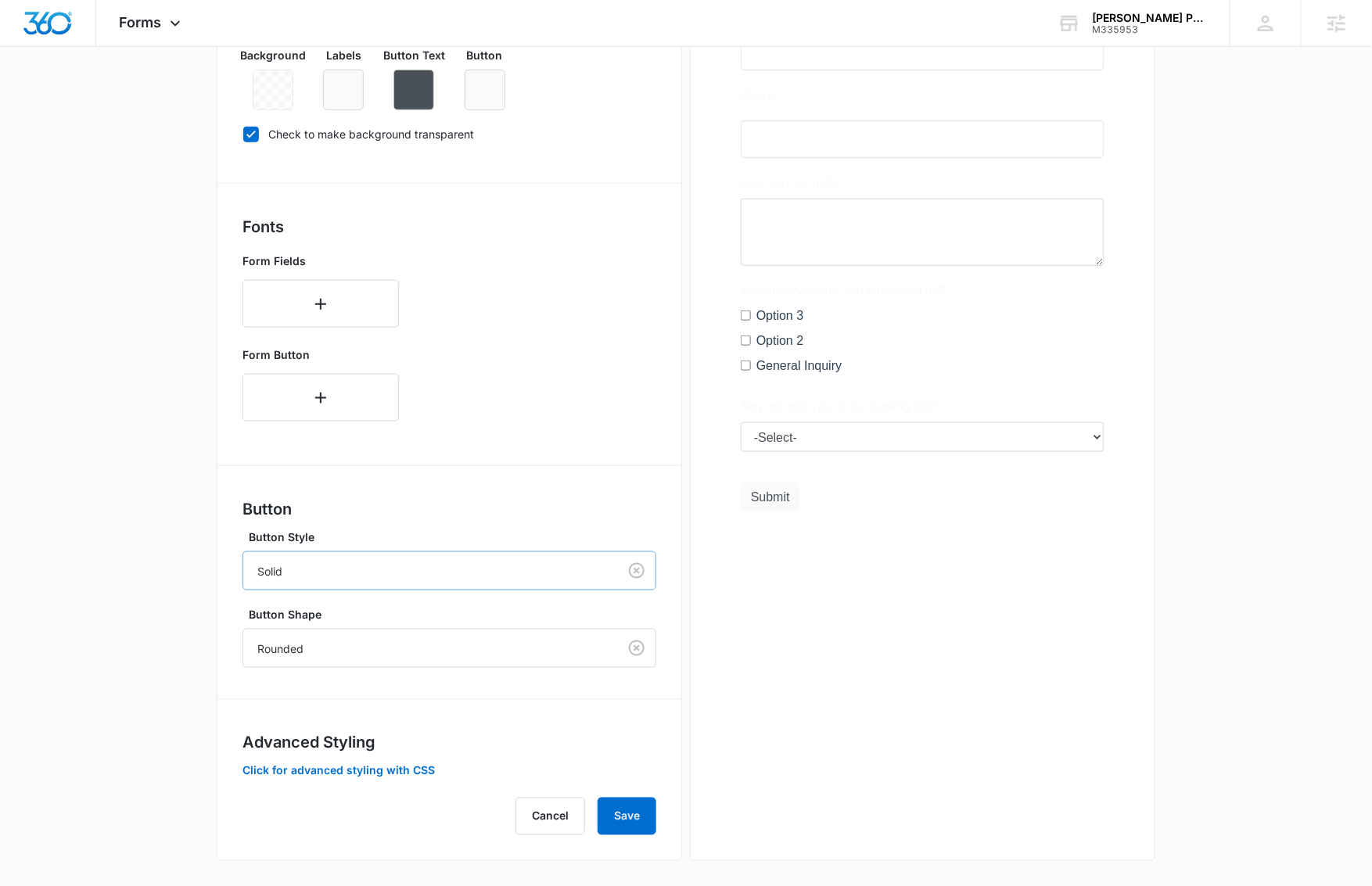
scroll to position [384, 0]
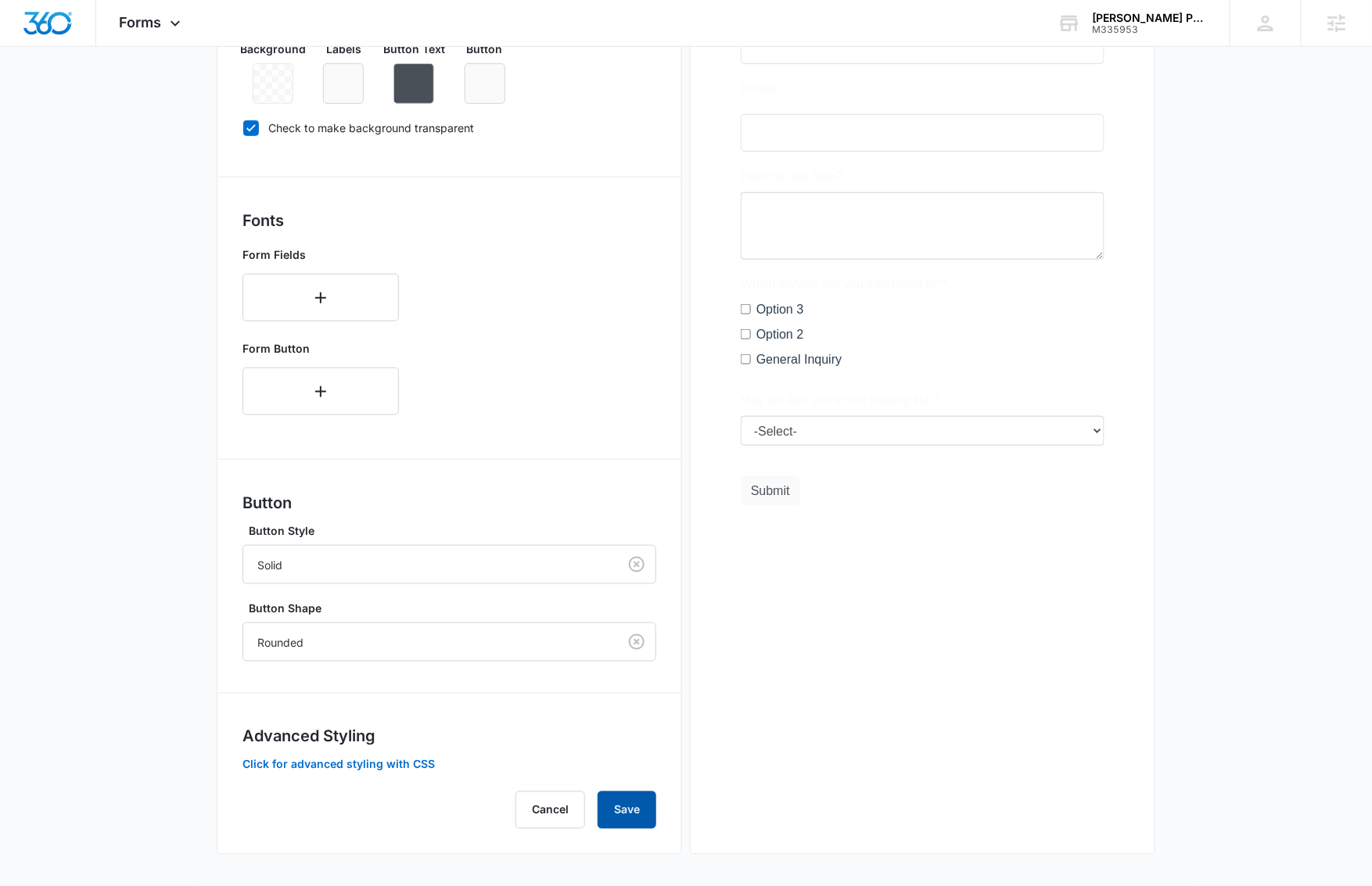
click at [635, 816] on button "Save" at bounding box center [627, 810] width 59 height 37
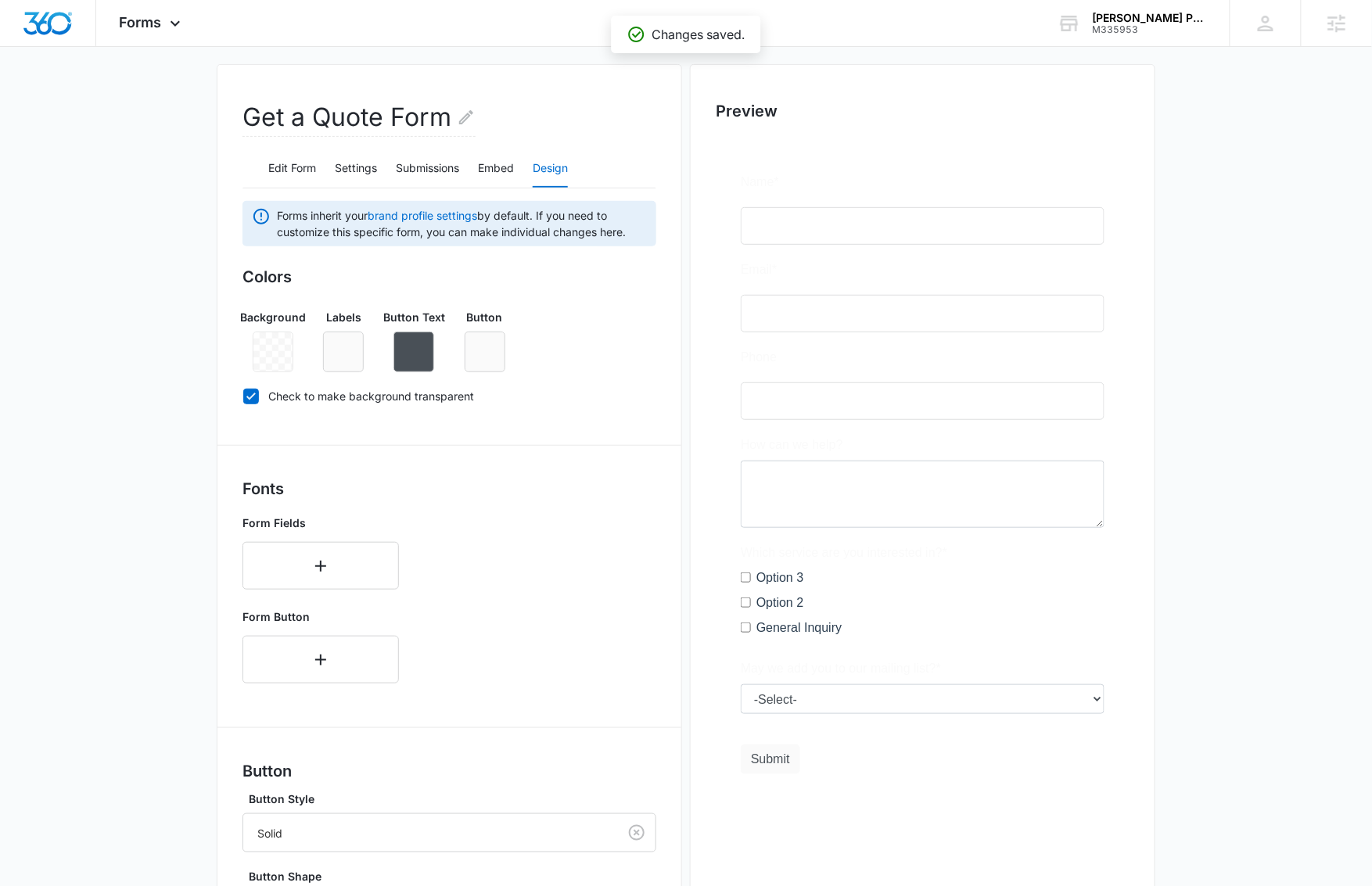
scroll to position [0, 0]
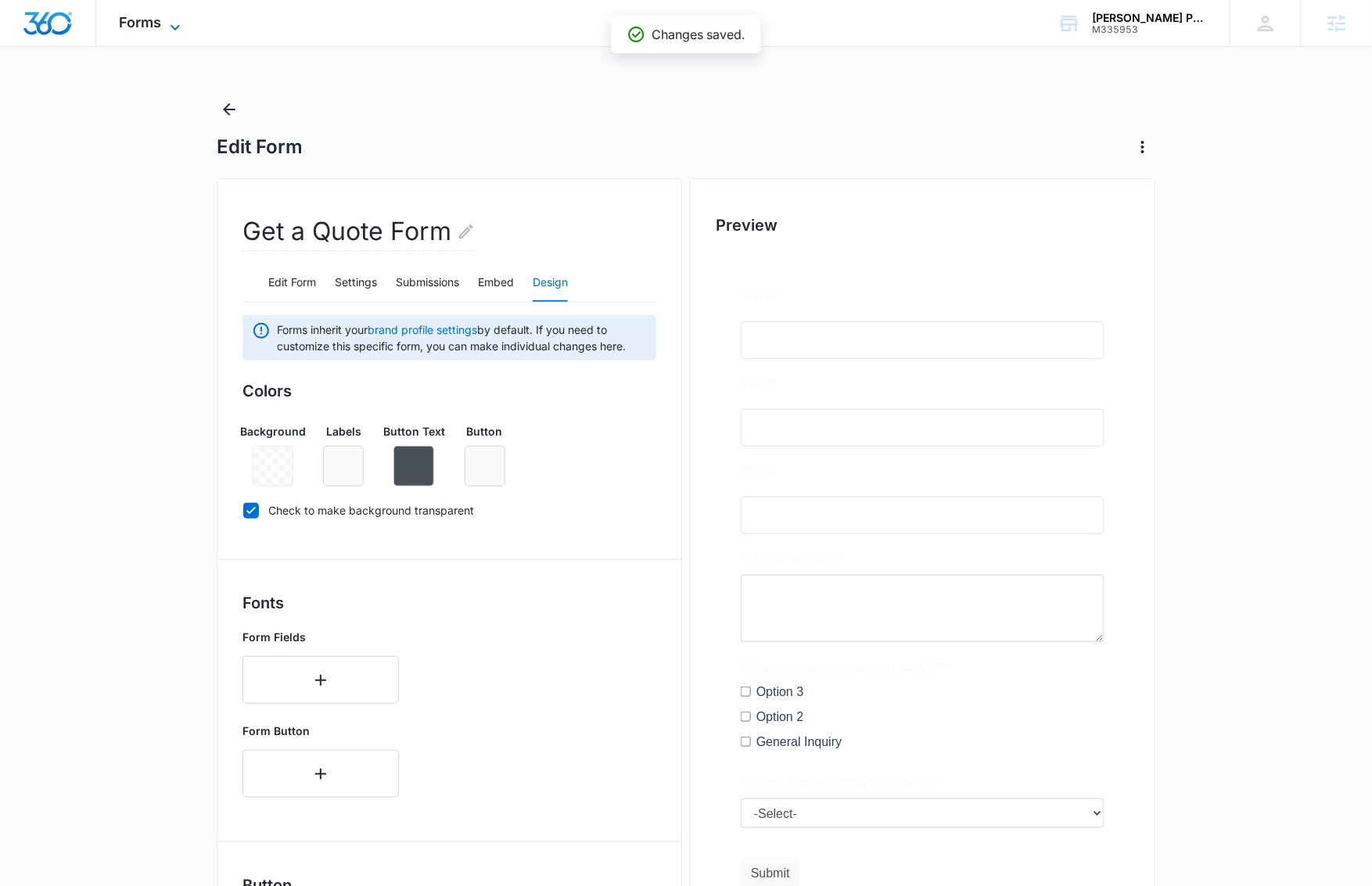
click at [167, 22] on icon at bounding box center [174, 27] width 19 height 19
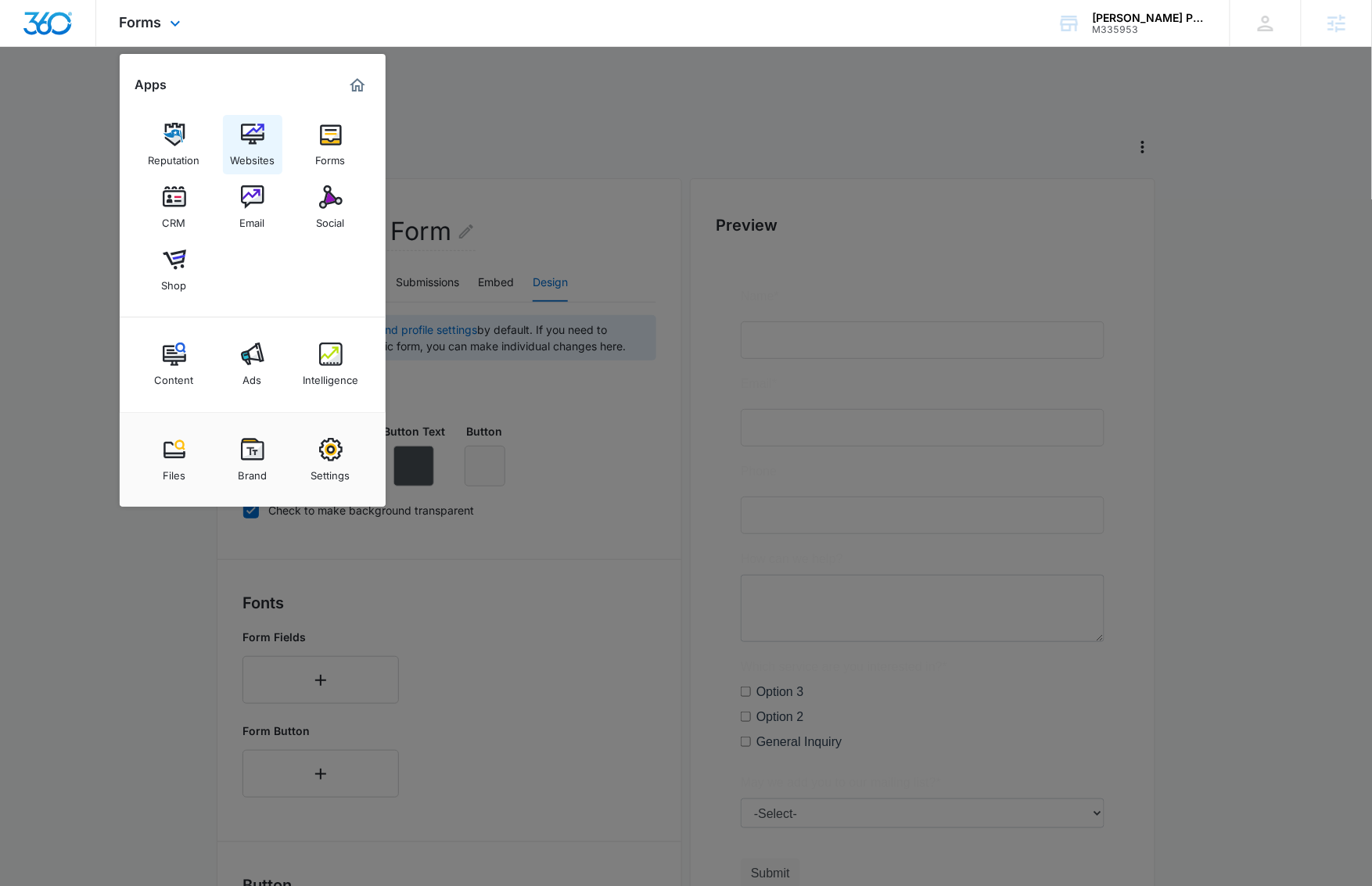
click at [242, 153] on div "Websites" at bounding box center [251, 156] width 44 height 21
